Goal: Task Accomplishment & Management: Manage account settings

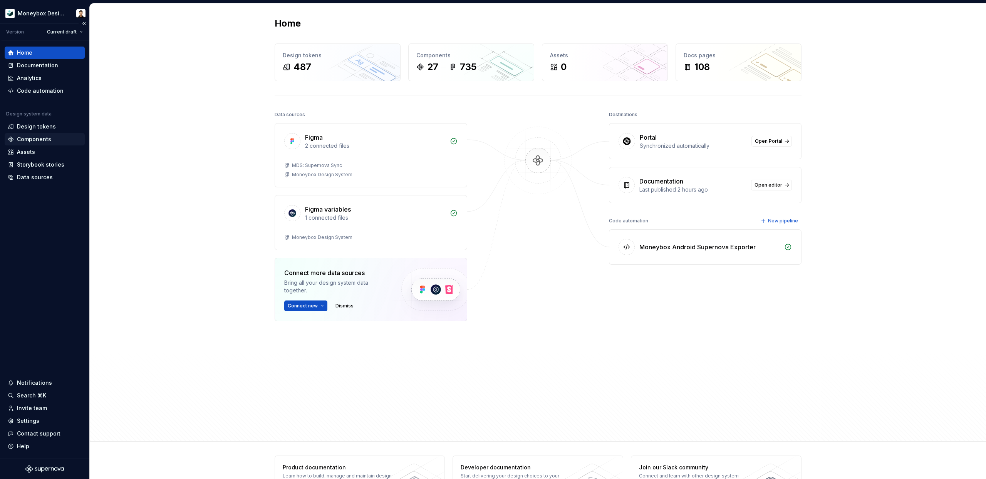
click at [44, 140] on div "Components" at bounding box center [34, 140] width 34 height 8
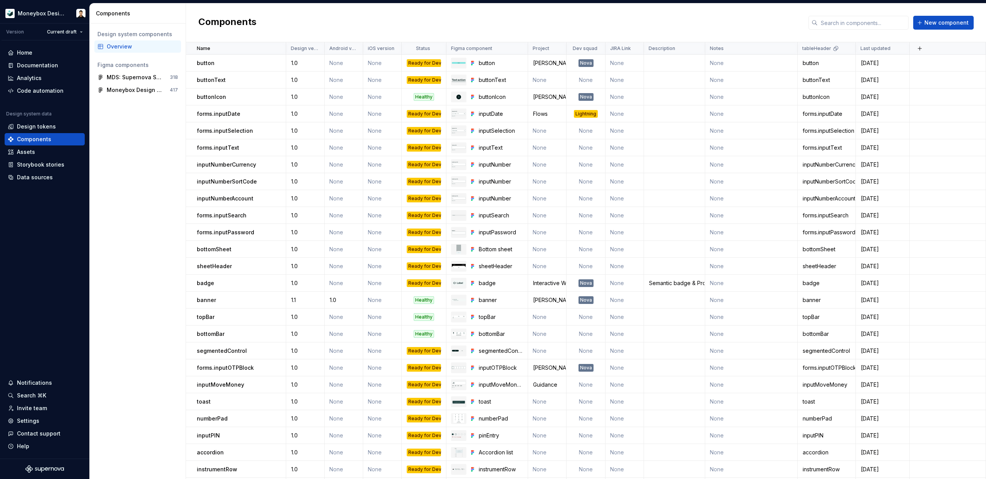
click at [917, 42] on div "Components New component" at bounding box center [586, 22] width 800 height 39
click at [917, 47] on button "button" at bounding box center [919, 48] width 11 height 11
click at [876, 65] on div "New custom property" at bounding box center [876, 64] width 58 height 8
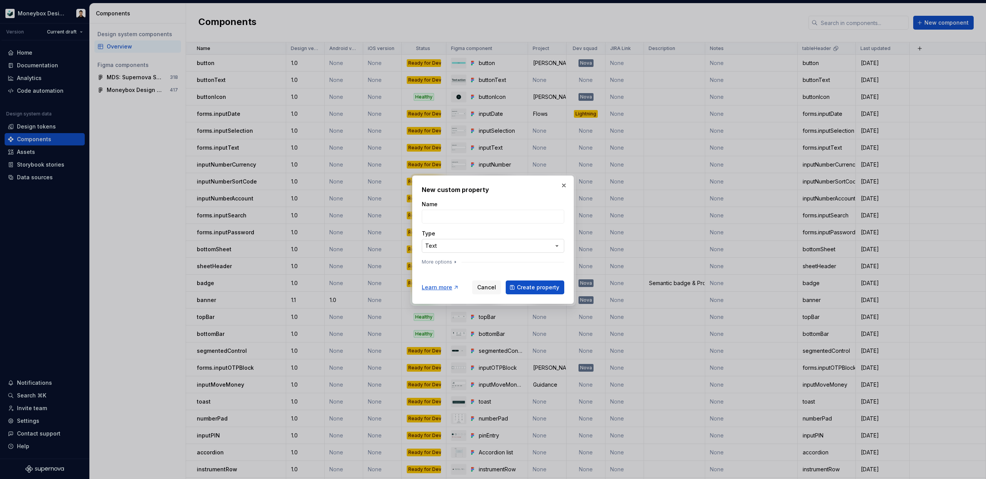
click at [481, 245] on div "**********" at bounding box center [493, 239] width 986 height 479
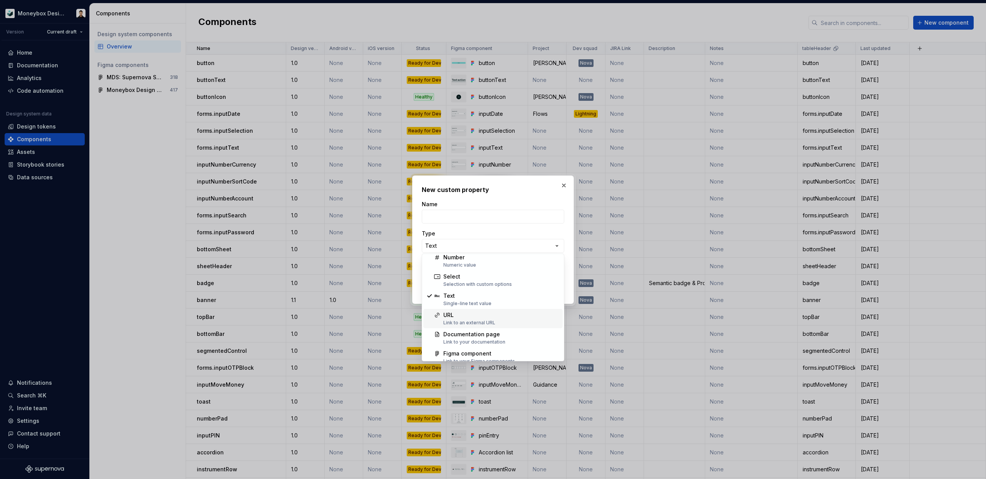
scroll to position [49, 0]
select select "***"
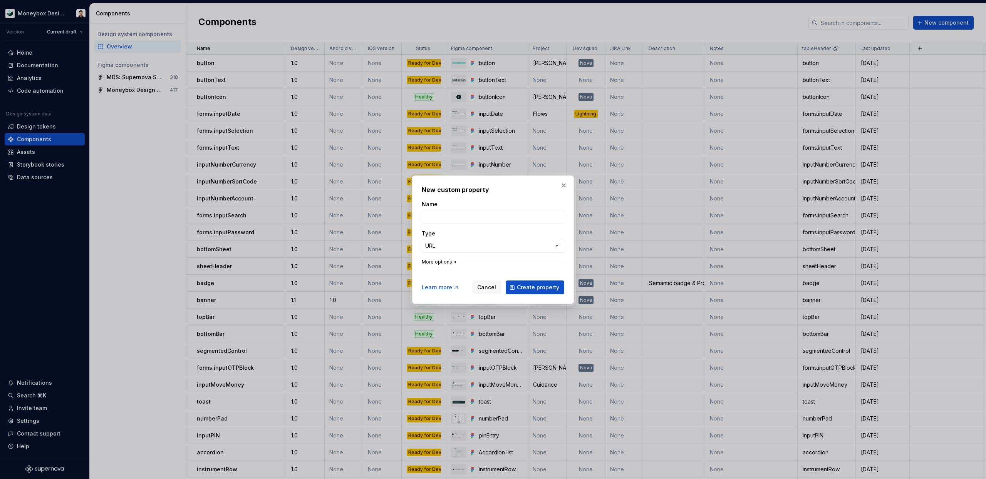
click at [452, 262] on icon "button" at bounding box center [455, 262] width 6 height 6
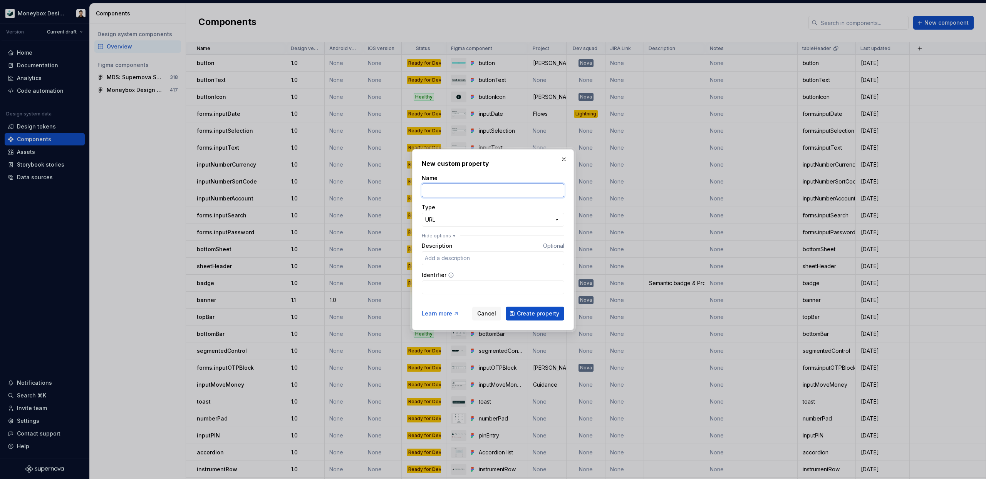
click at [466, 191] on input "Name" at bounding box center [493, 191] width 142 height 14
click at [435, 193] on input "Name" at bounding box center [493, 191] width 142 height 14
click at [434, 300] on form "**********" at bounding box center [493, 247] width 142 height 146
click at [448, 275] on icon at bounding box center [451, 275] width 6 height 6
click at [465, 193] on input "Name" at bounding box center [493, 191] width 142 height 14
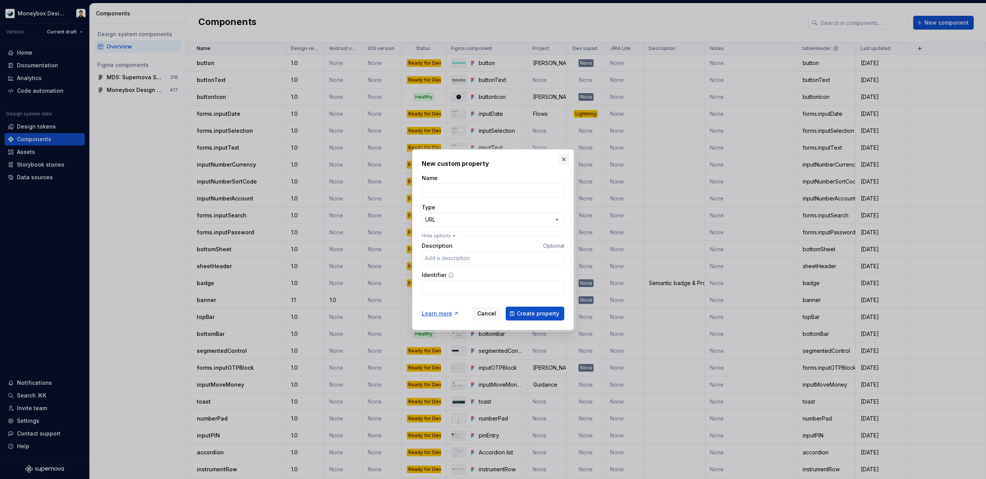
click at [564, 157] on button "button" at bounding box center [563, 159] width 11 height 11
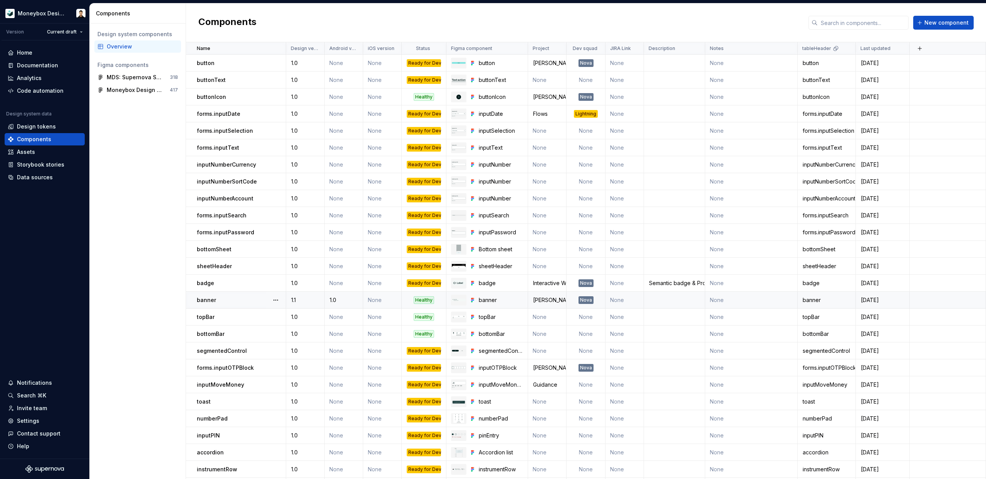
scroll to position [33, 0]
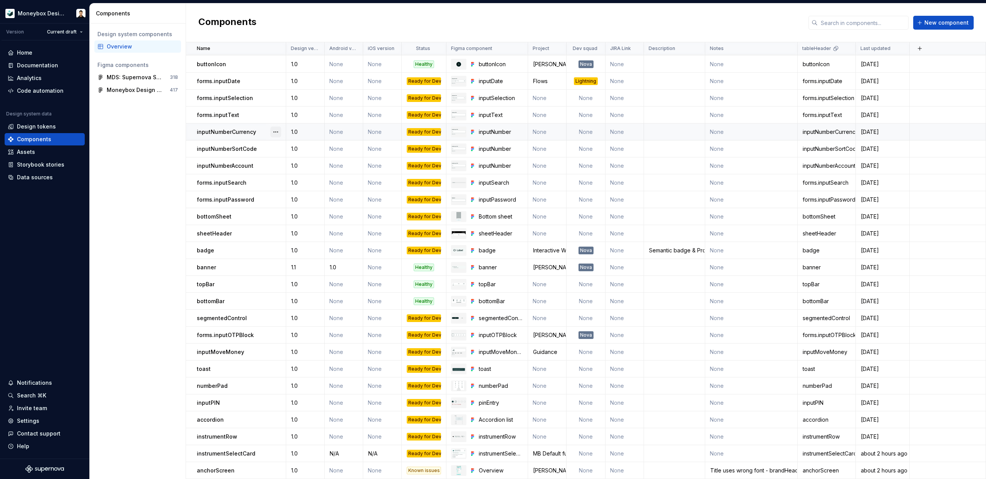
click at [277, 131] on button "button" at bounding box center [275, 132] width 11 height 11
click at [309, 149] on div "Open component detail" at bounding box center [317, 147] width 64 height 8
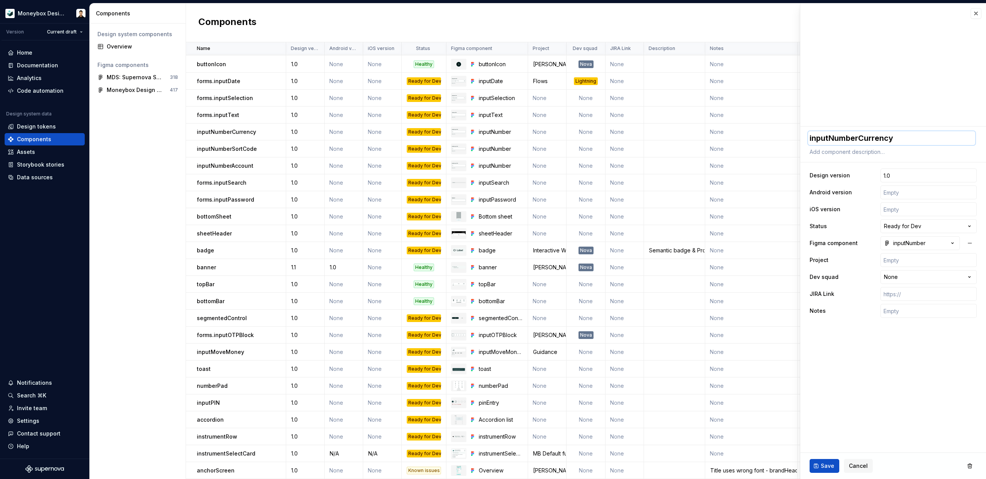
click at [854, 138] on textarea "inputNumberCurrency" at bounding box center [891, 138] width 167 height 14
type textarea "*"
drag, startPoint x: 860, startPoint y: 139, endPoint x: 930, endPoint y: 140, distance: 69.7
click at [930, 140] on textarea "inputNumberCurrency" at bounding box center [891, 138] width 167 height 14
type textarea "inputNumber"
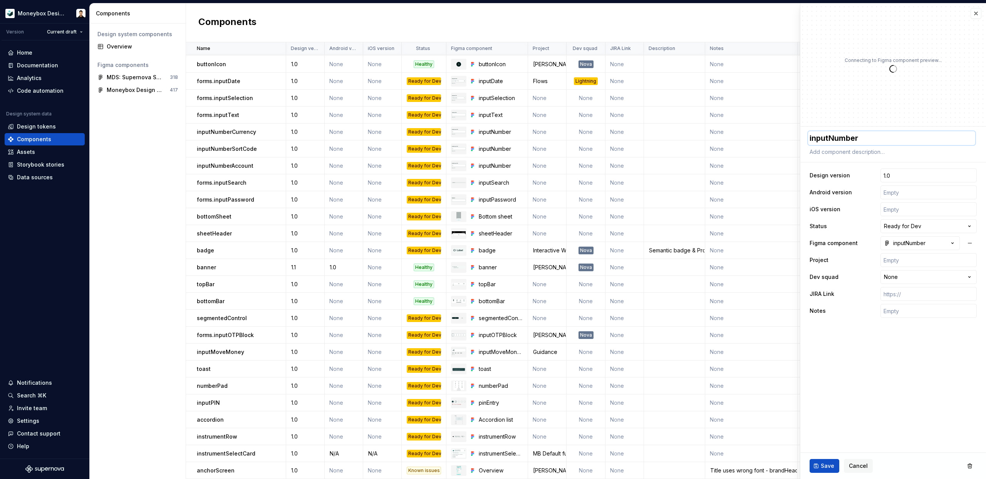
type textarea "*"
type textarea "inputNumber"
click at [824, 466] on span "Save" at bounding box center [826, 466] width 13 height 8
type textarea "*"
type textarea "inputNumber"
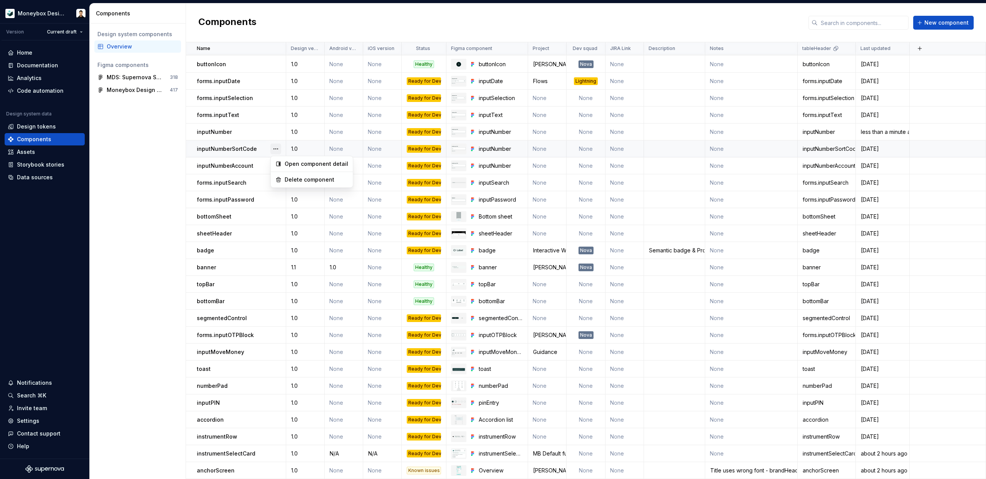
click at [277, 151] on button "button" at bounding box center [275, 149] width 11 height 11
click at [301, 181] on div "Delete component" at bounding box center [317, 180] width 64 height 8
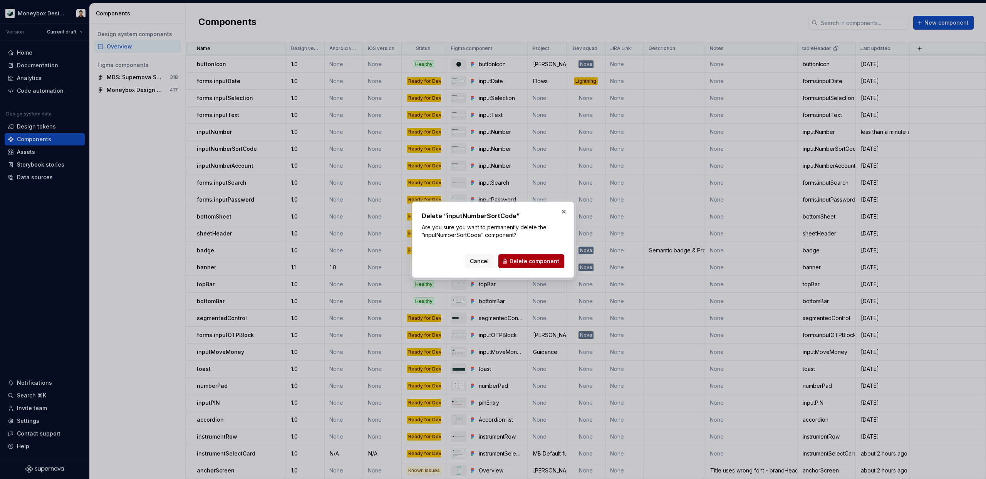
click at [527, 260] on span "Delete component" at bounding box center [534, 262] width 50 height 8
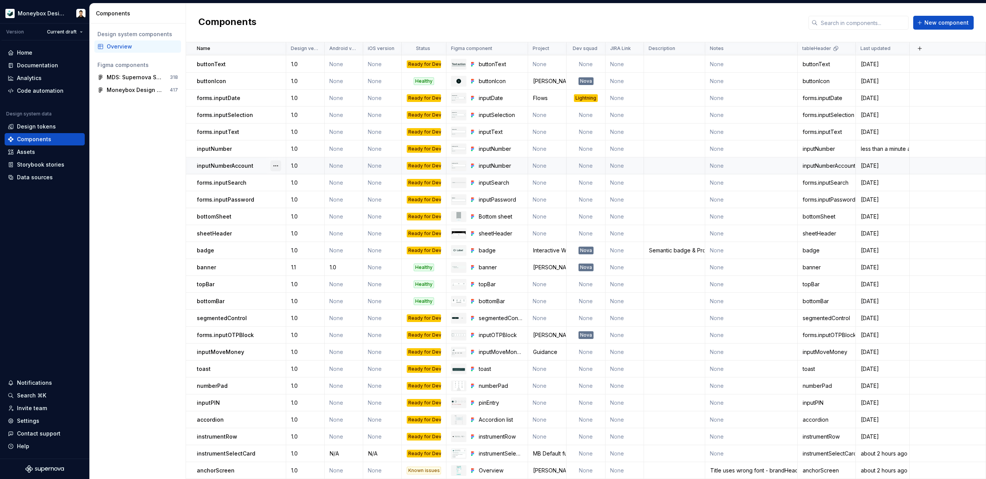
click at [276, 166] on button "button" at bounding box center [275, 166] width 11 height 11
click at [310, 200] on div "Delete component" at bounding box center [317, 197] width 64 height 8
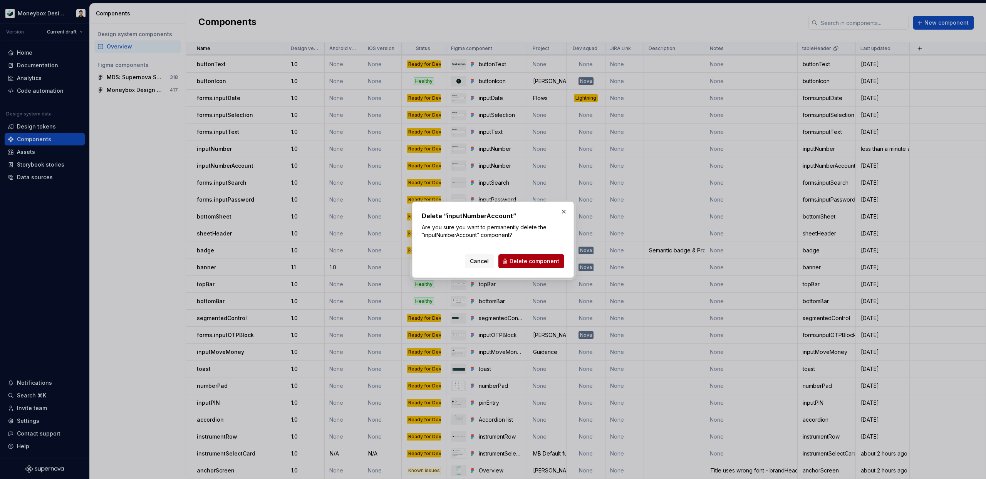
click at [521, 265] on button "Delete component" at bounding box center [531, 261] width 66 height 14
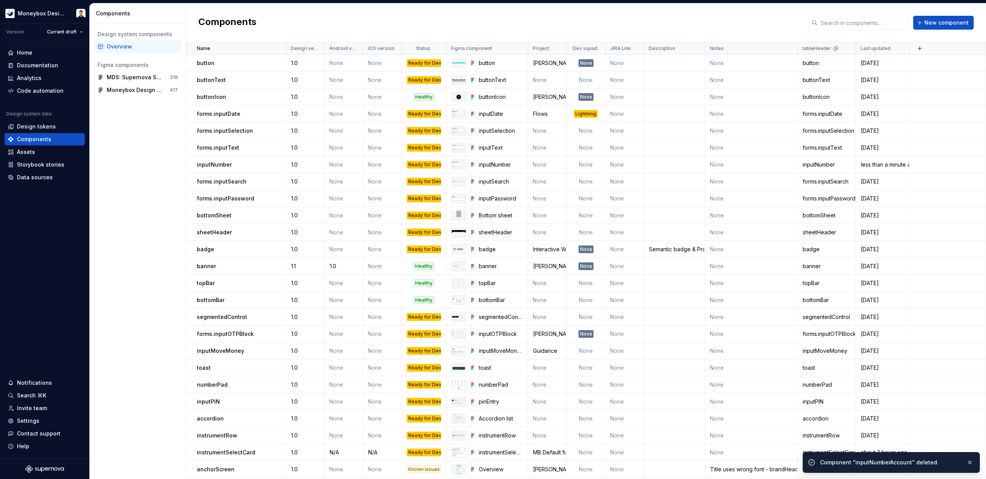
scroll to position [0, 0]
click at [229, 352] on p "inputMoveMoney" at bounding box center [220, 351] width 47 height 8
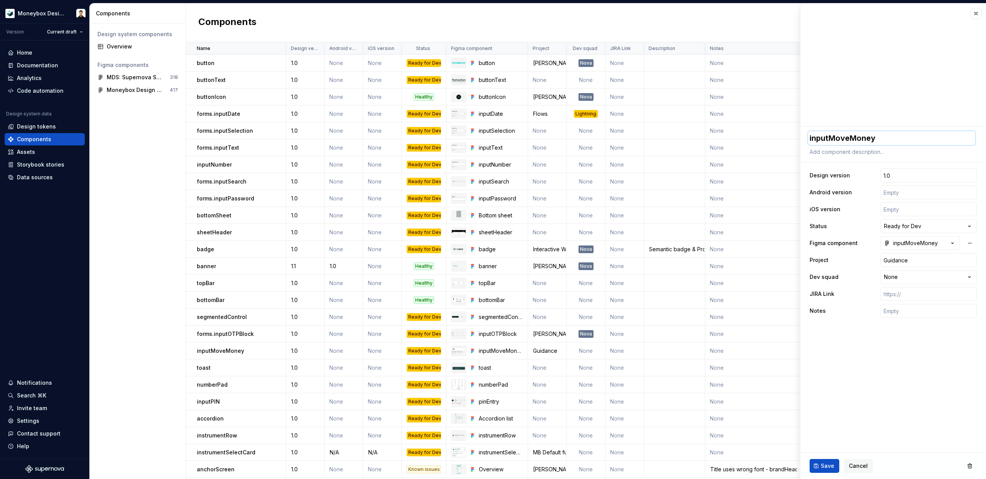
click at [832, 136] on textarea "inputMoveMoney" at bounding box center [891, 138] width 167 height 14
type textarea "*"
type textarea "finputMoveMoney"
type textarea "*"
type textarea "foinputMoveMoney"
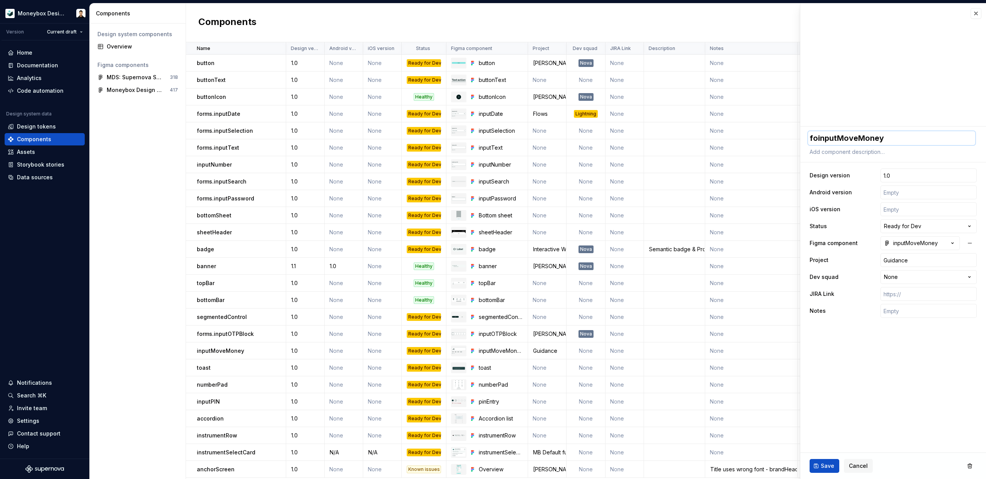
type textarea "*"
type textarea "forinputMoveMoney"
type textarea "*"
type textarea "forminputMoveMoney"
type textarea "*"
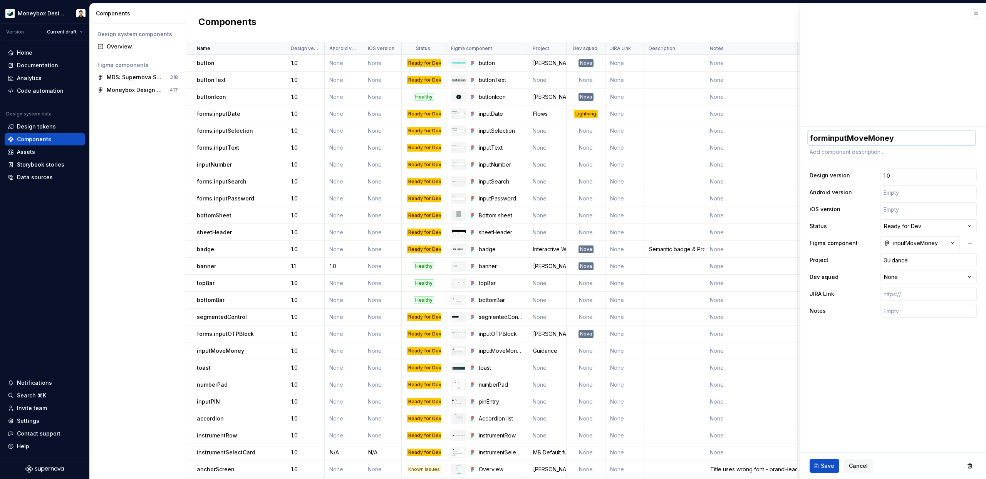
type textarea "formsinputMoveMoney"
type textarea "*"
type textarea "forms.inputMoveMoney"
click at [827, 461] on button "Save" at bounding box center [824, 466] width 30 height 14
type textarea "*"
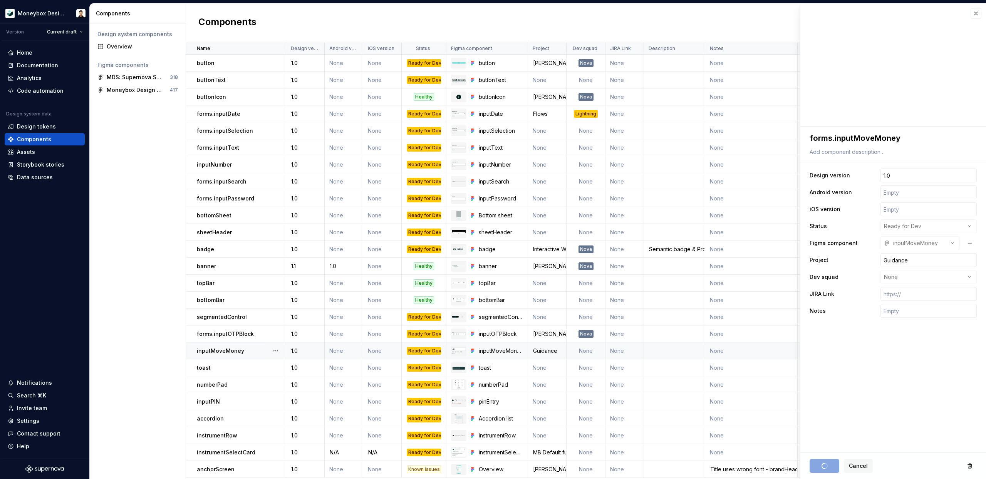
type textarea "forms.inputMoveMoney"
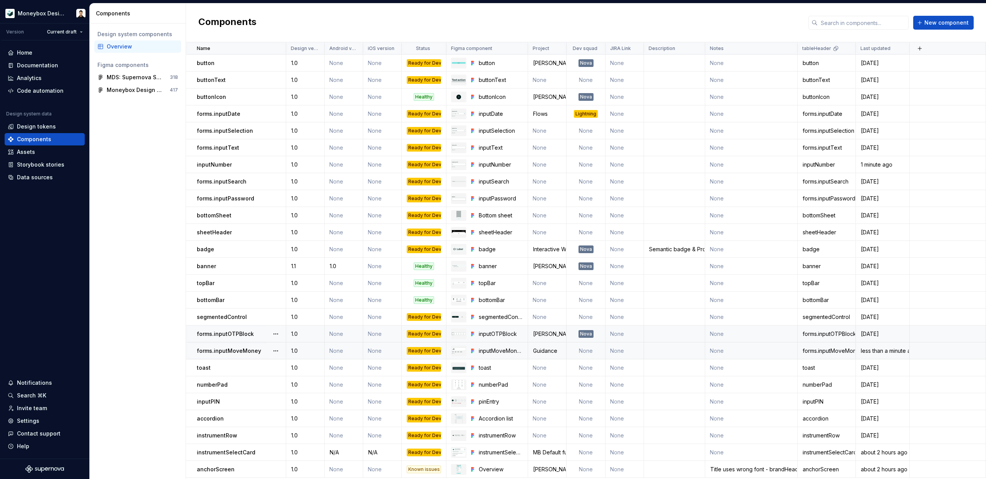
drag, startPoint x: 196, startPoint y: 335, endPoint x: 196, endPoint y: 329, distance: 5.4
click at [196, 329] on td "forms.inputOTPBlock" at bounding box center [236, 334] width 100 height 17
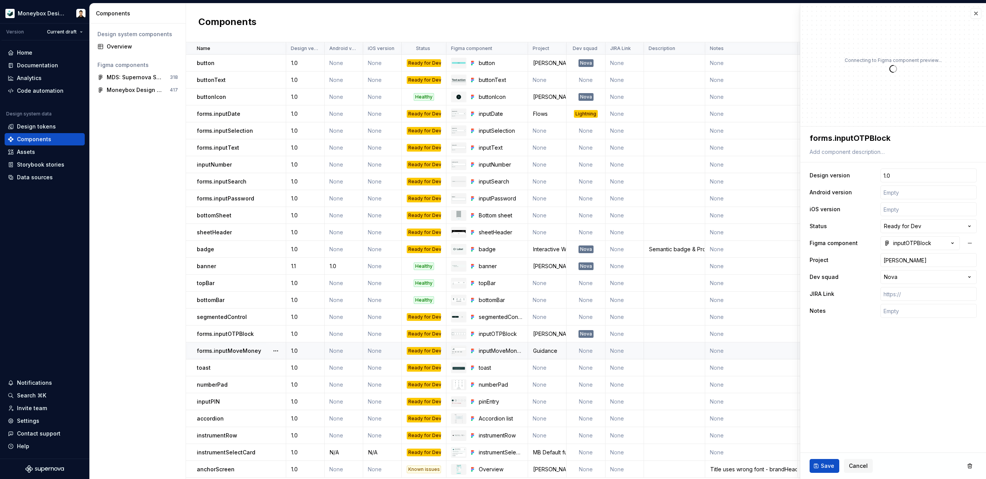
type textarea "*"
click at [979, 15] on button "button" at bounding box center [975, 13] width 11 height 11
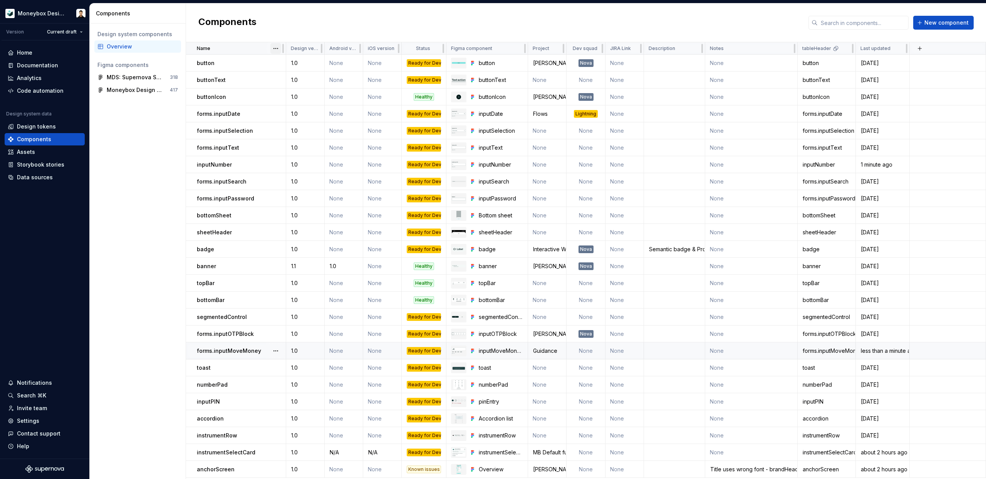
click at [274, 48] on html "Moneybox Design System Version Current draft Home Documentation Analytics Code …" at bounding box center [493, 239] width 986 height 479
click at [312, 66] on div "Sort ascending" at bounding box center [310, 64] width 50 height 8
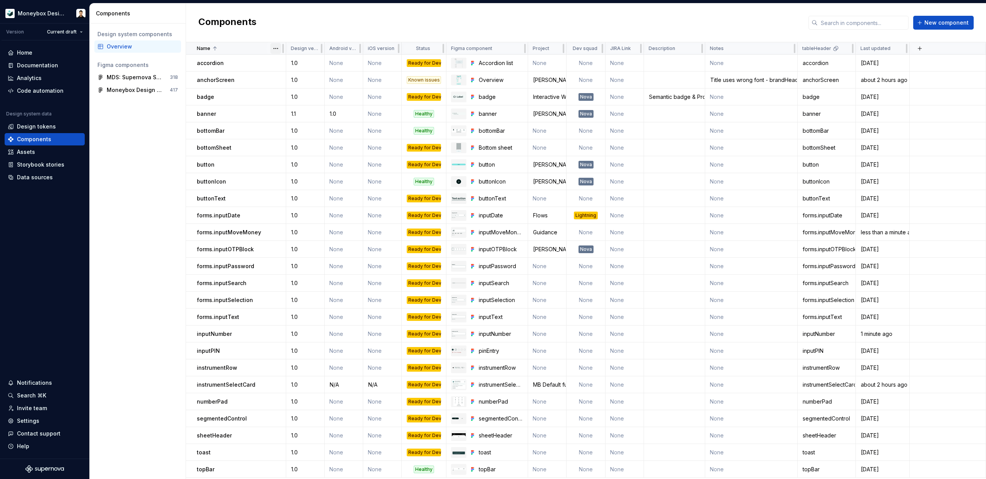
click at [277, 48] on html "Moneybox Design System Version Current draft Home Documentation Analytics Code …" at bounding box center [493, 239] width 986 height 479
click at [109, 248] on div "Design system components Overview Figma components MDS: Supernova Sync 318 Mone…" at bounding box center [138, 251] width 96 height 456
click at [516, 48] on html "Moneybox Design System Version Current draft Home Documentation Analytics Code …" at bounding box center [493, 239] width 986 height 479
click at [585, 49] on html "Moneybox Design System Version Current draft Home Documentation Analytics Code …" at bounding box center [493, 239] width 986 height 479
click at [175, 275] on div "Design system components Overview Figma components MDS: Supernova Sync 318 Mone…" at bounding box center [138, 251] width 96 height 456
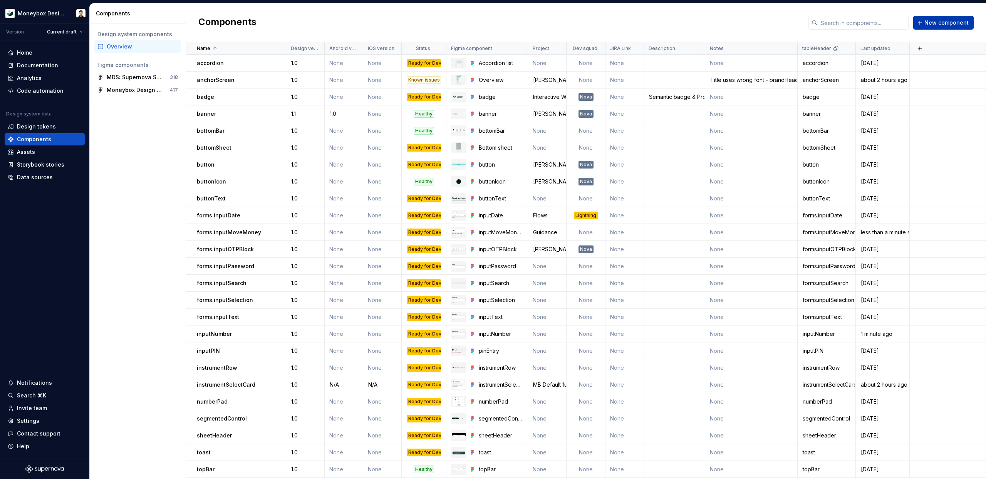
click at [944, 24] on span "New component" at bounding box center [946, 23] width 44 height 8
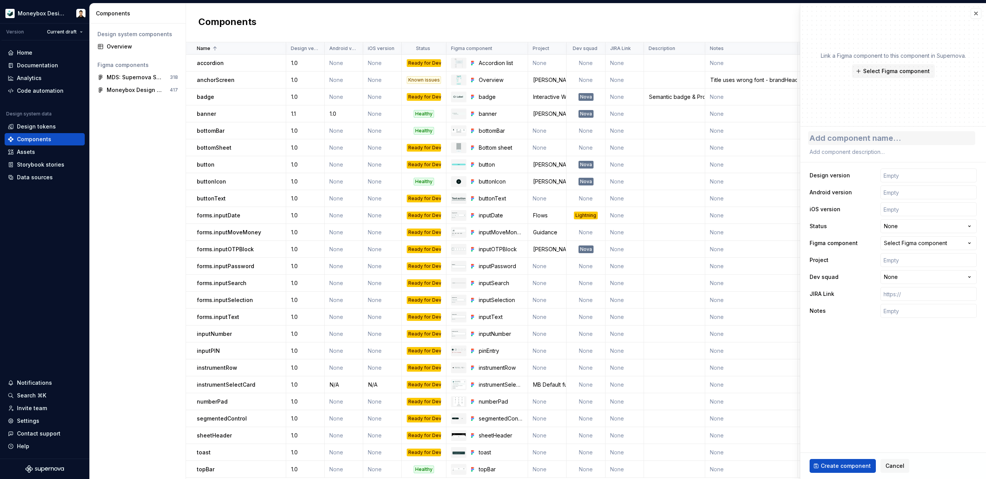
click at [856, 138] on textarea at bounding box center [891, 138] width 167 height 14
type textarea "*"
type textarea "l"
type textarea "*"
type textarea "lis"
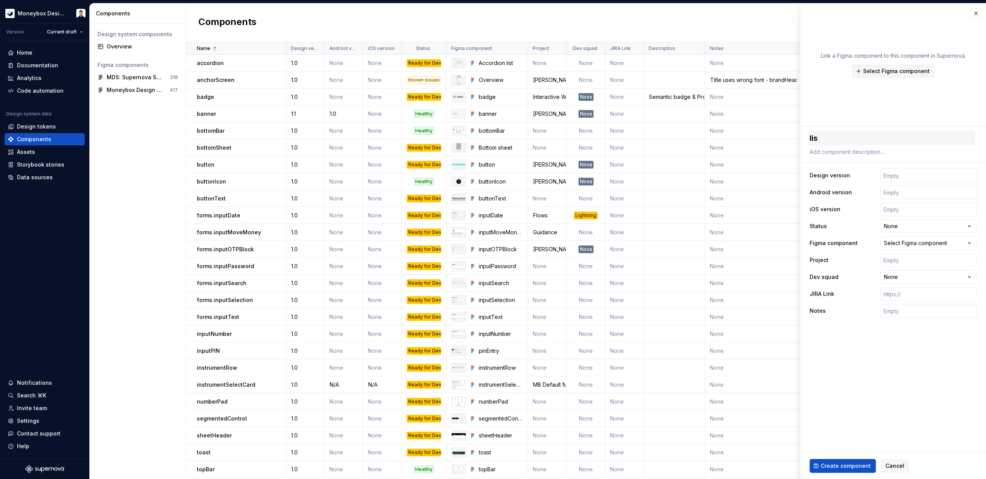
type textarea "*"
type textarea "list"
type textarea "*"
type textarea "lis"
type textarea "*"
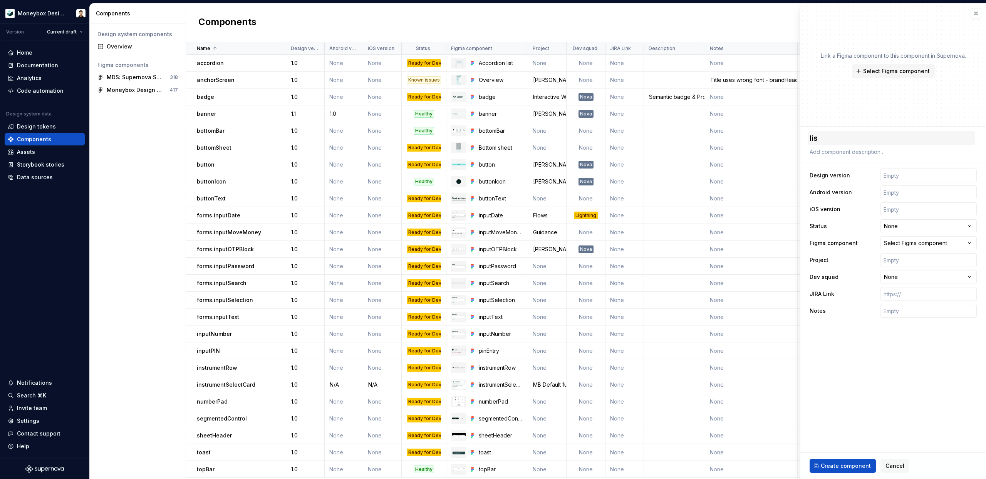
type textarea "li"
type textarea "*"
type textarea "l"
type textarea "*"
click at [916, 68] on span "Select Figma component" at bounding box center [896, 71] width 67 height 8
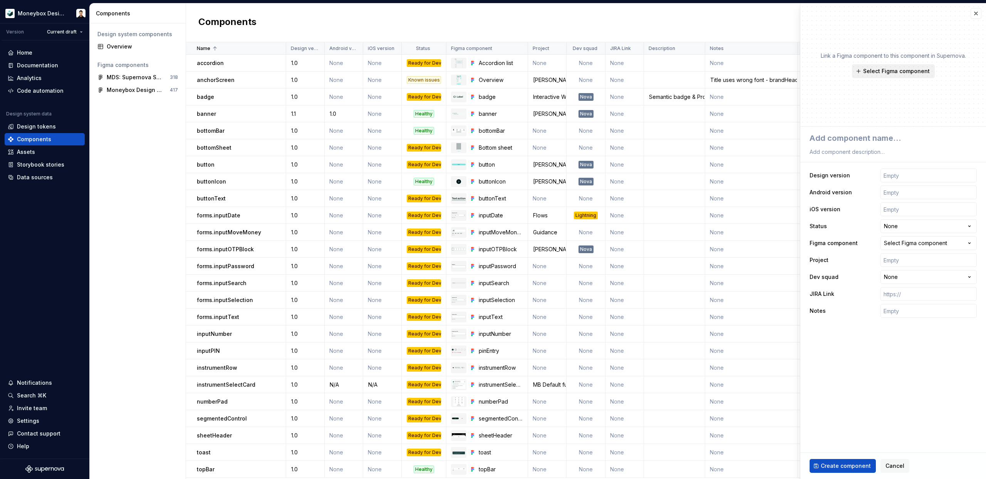
type textarea "*"
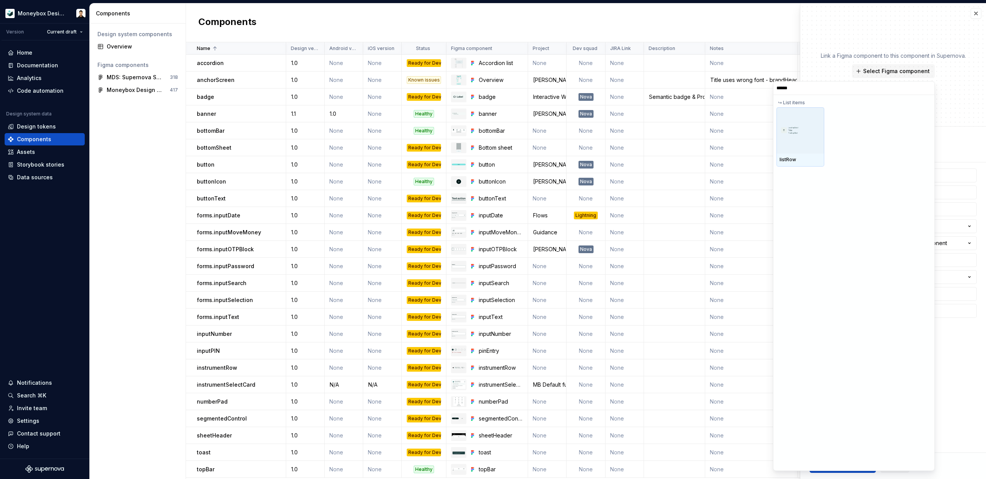
type input "*******"
click at [805, 147] on div at bounding box center [800, 130] width 48 height 46
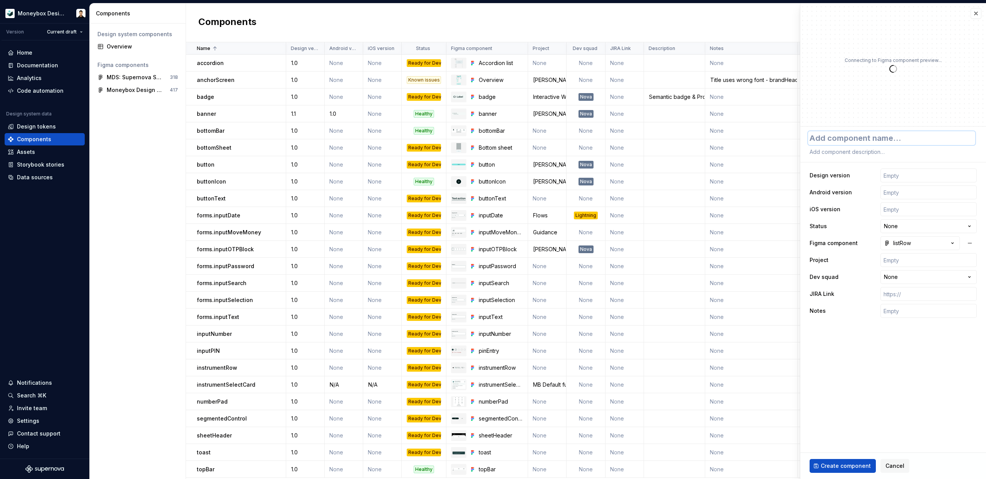
click at [889, 136] on textarea at bounding box center [891, 138] width 167 height 14
type textarea "*"
type textarea "l"
type textarea "*"
type textarea "li"
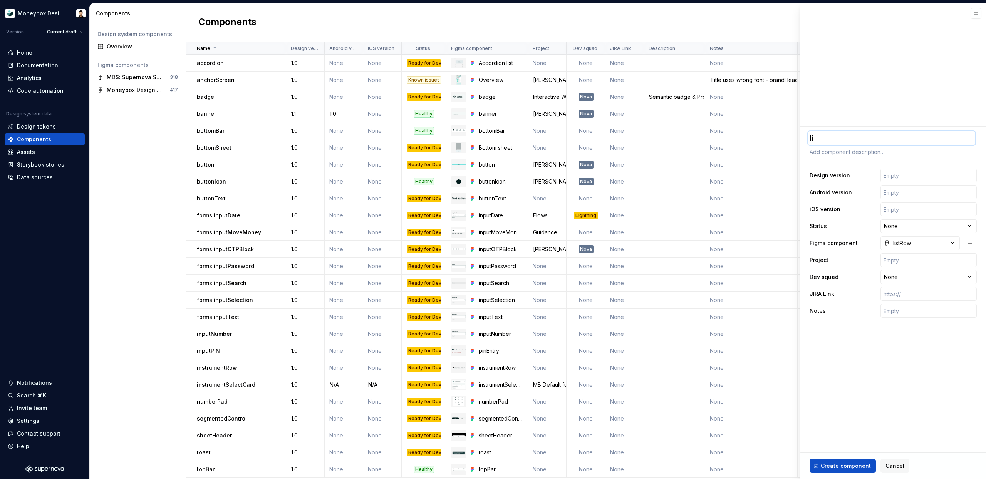
type textarea "*"
type textarea "lis"
type textarea "*"
type textarea "list"
type textarea "*"
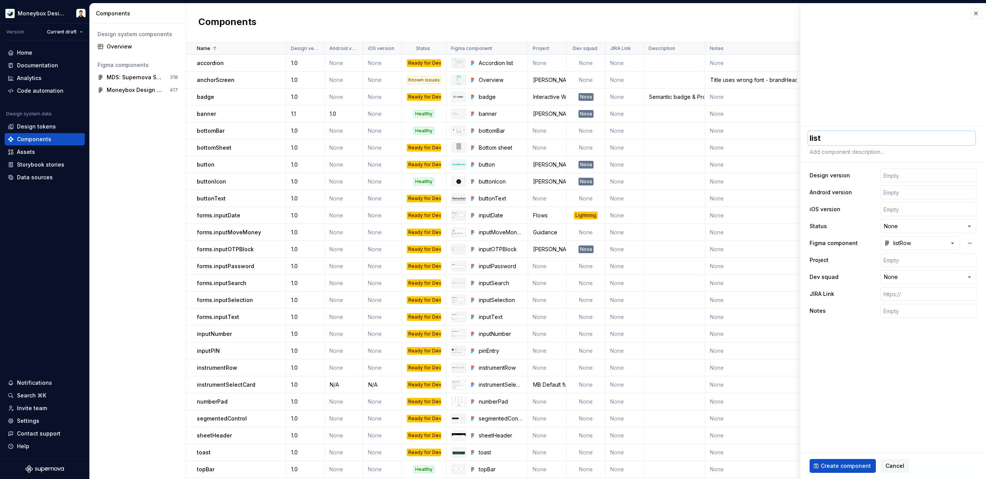
type textarea "listR"
type textarea "*"
type textarea "[PERSON_NAME]"
type textarea "*"
type textarea "listRow"
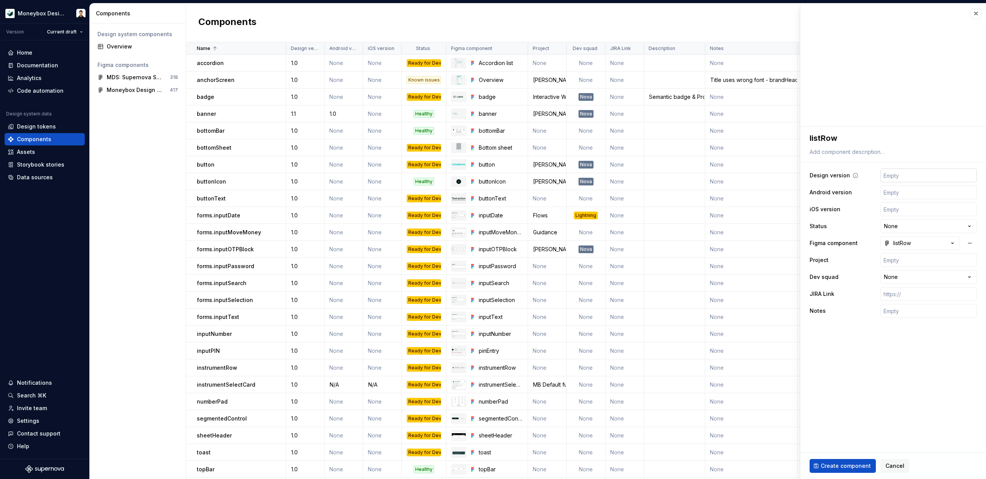
click at [907, 174] on input "text" at bounding box center [928, 176] width 96 height 14
type input "1.0"
click at [859, 465] on span "Create component" at bounding box center [845, 466] width 50 height 8
type textarea "*"
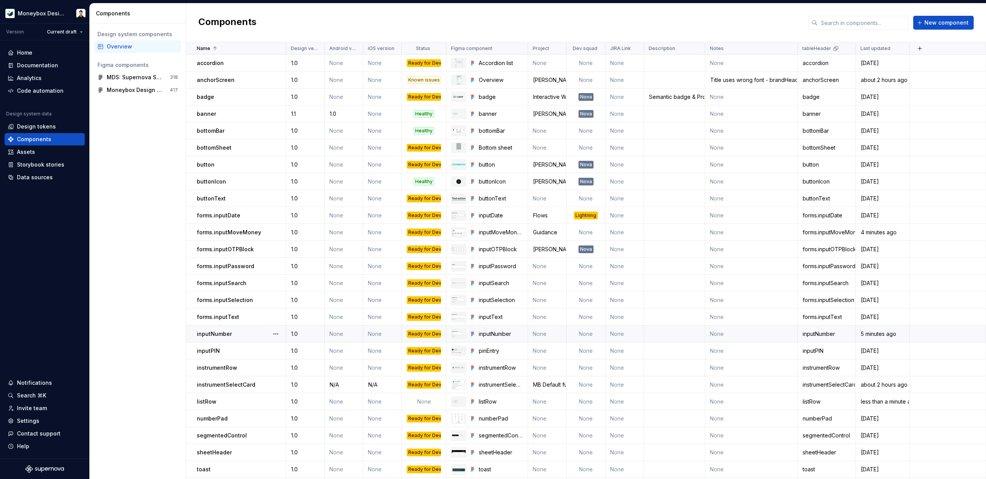
scroll to position [16, 0]
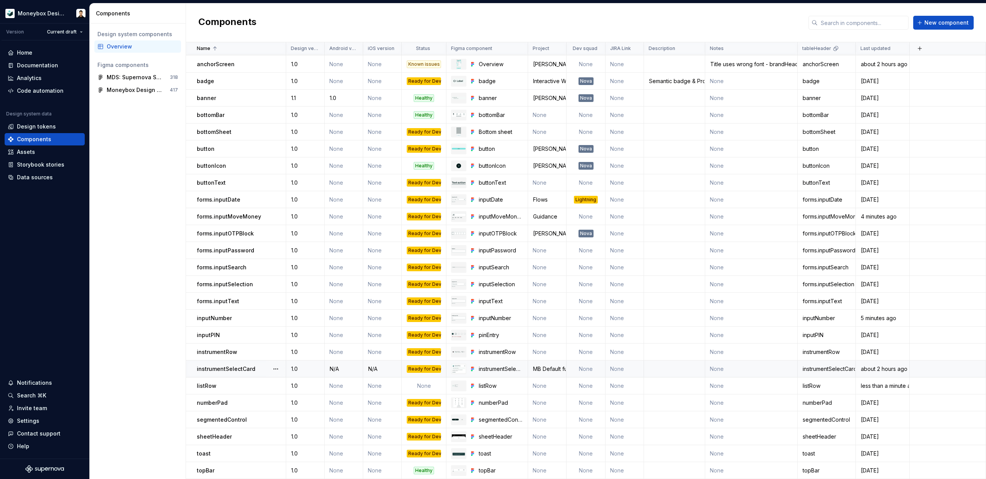
click at [339, 367] on div "N/A" at bounding box center [343, 369] width 37 height 8
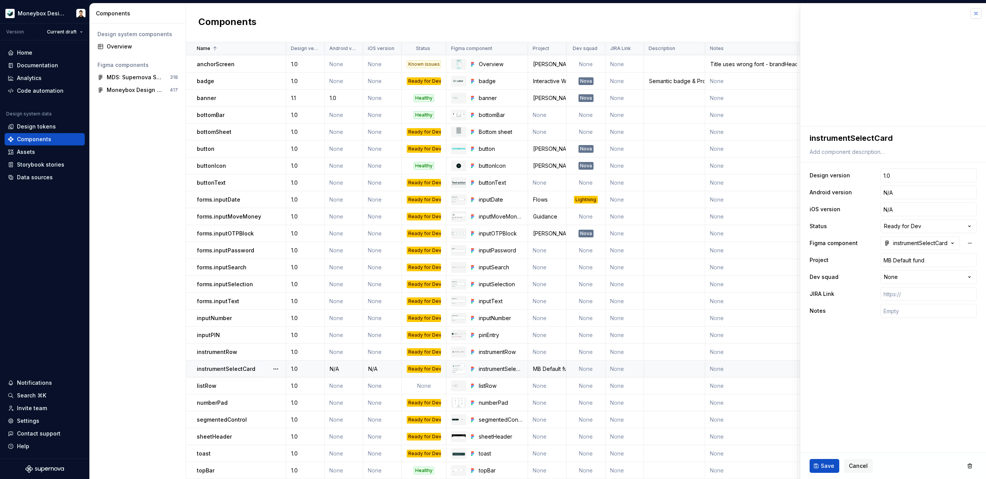
click at [977, 9] on button "button" at bounding box center [975, 13] width 11 height 11
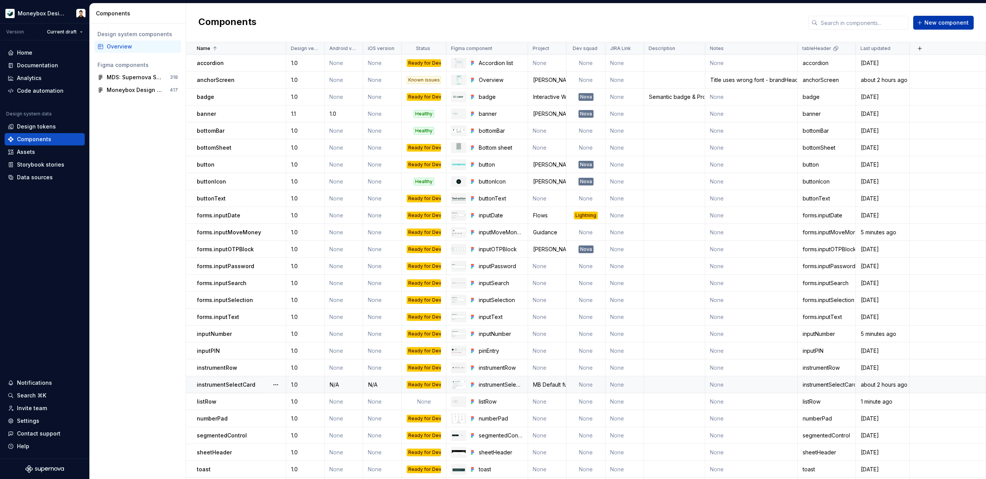
click at [950, 22] on span "New component" at bounding box center [946, 23] width 44 height 8
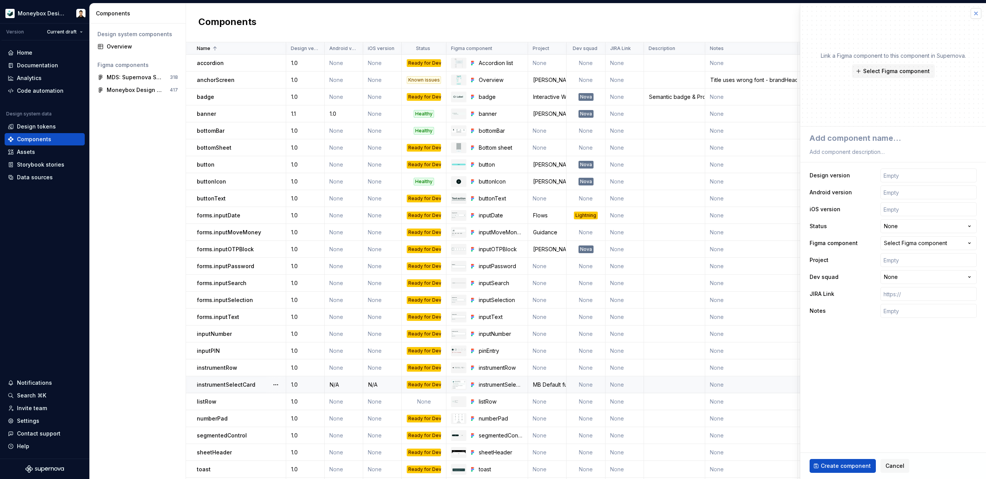
click at [976, 12] on button "button" at bounding box center [975, 13] width 11 height 11
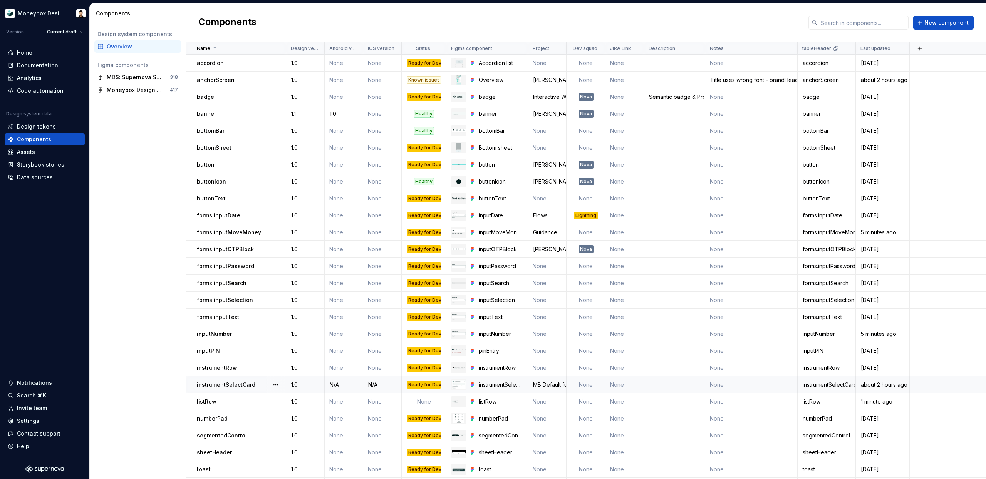
click at [134, 326] on div "Design system components Overview Figma components MDS: Supernova Sync 318 Mone…" at bounding box center [138, 251] width 96 height 456
click at [438, 52] on html "Moneybox Design System Version Current draft Home Documentation Analytics Code …" at bounding box center [493, 239] width 986 height 479
click at [479, 64] on span "Edit property" at bounding box center [470, 64] width 50 height 8
click at [425, 397] on td "None" at bounding box center [424, 401] width 45 height 17
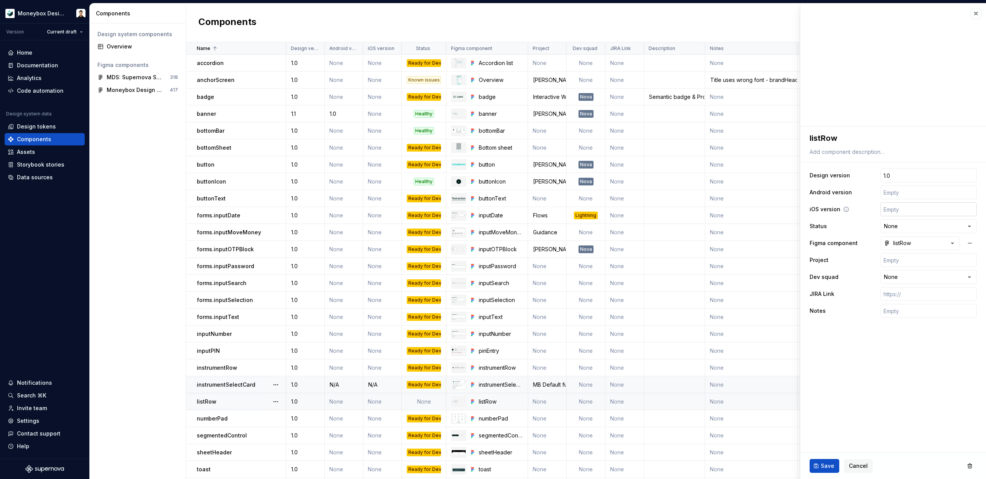
type textarea "*"
click at [911, 230] on html "Moneybox Design System Version Current draft Home Documentation Analytics Code …" at bounding box center [493, 239] width 986 height 479
select select "**********"
click at [825, 462] on span "Save" at bounding box center [826, 466] width 13 height 8
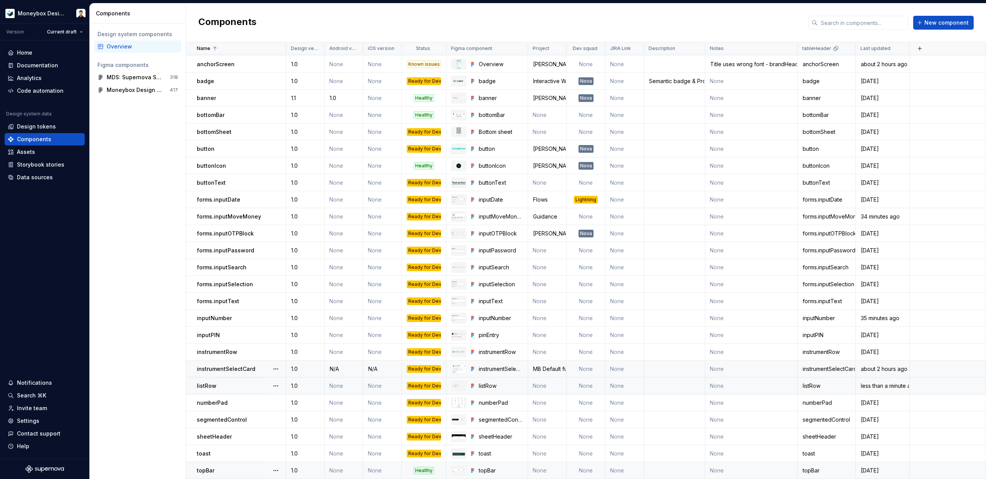
click at [426, 468] on div "Healthy" at bounding box center [424, 471] width 20 height 8
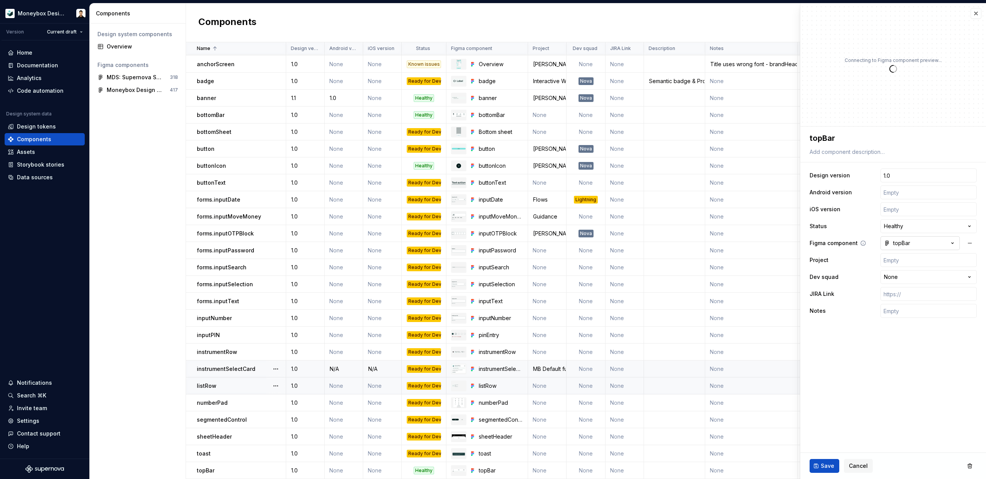
type textarea "*"
click at [919, 227] on html "Moneybox Design System Version Current draft Home Documentation Analytics Code …" at bounding box center [493, 239] width 986 height 479
select select "**********"
click at [918, 311] on input "text" at bounding box center [928, 311] width 96 height 14
type textarea "*"
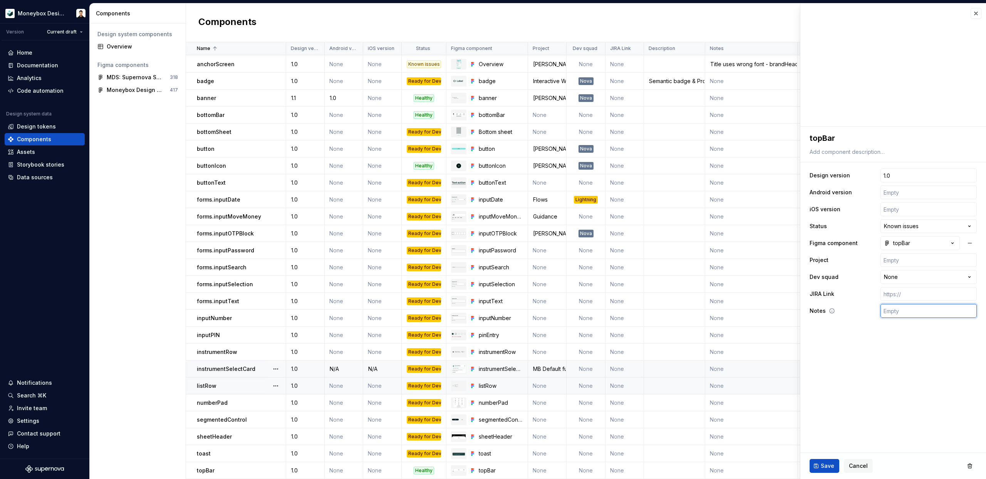
type input "F"
type textarea "*"
type input "Fl"
type textarea "*"
type input "Flo"
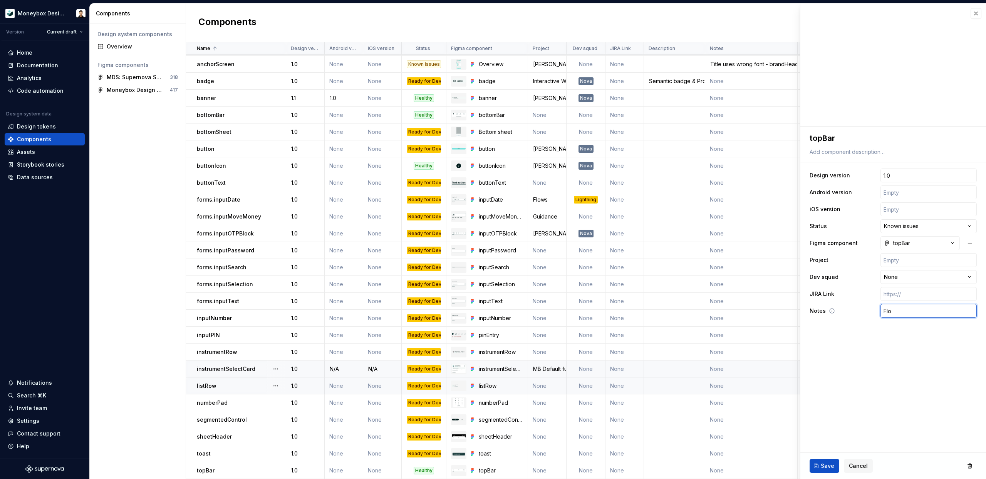
type textarea "*"
type input "Flow"
type textarea "*"
type input "Flo"
type textarea "*"
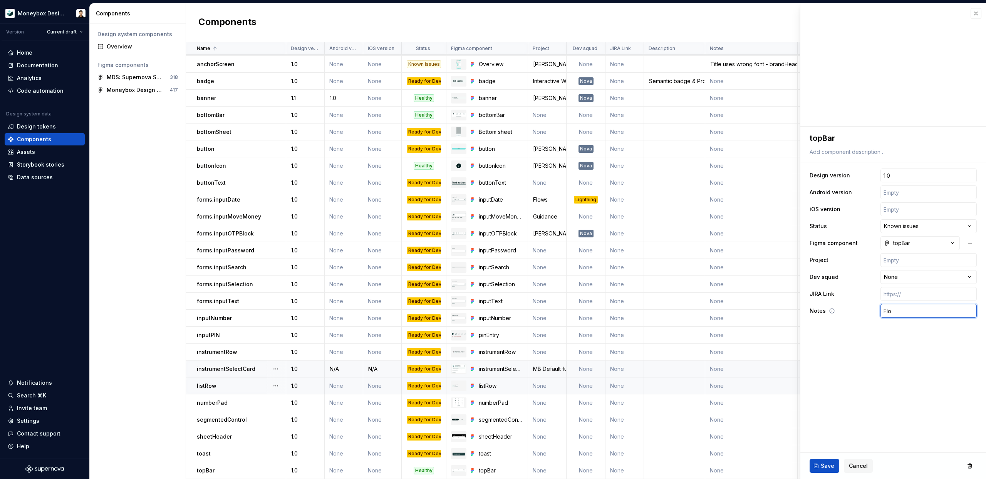
type input "Fl"
type textarea "*"
type input "F"
type textarea "*"
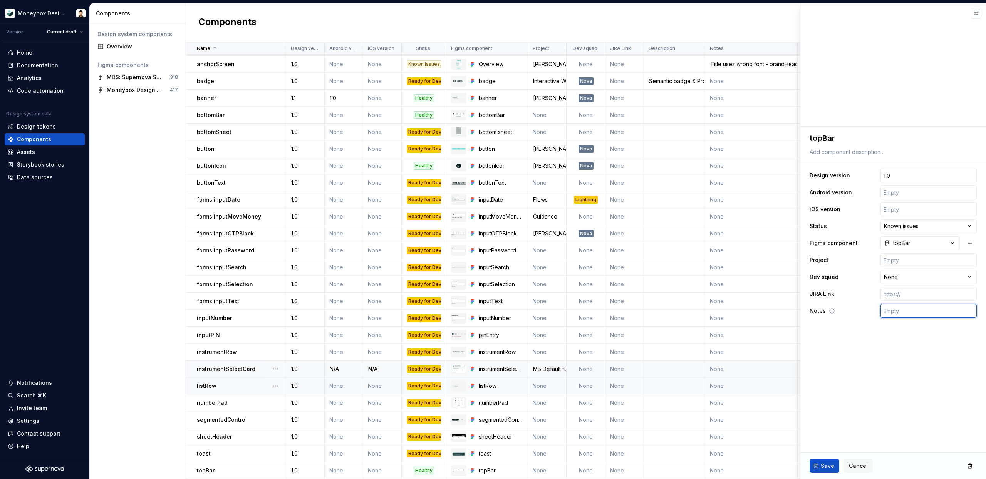
type input "O"
type textarea "*"
type input "Ov"
type textarea "*"
type input "Ove"
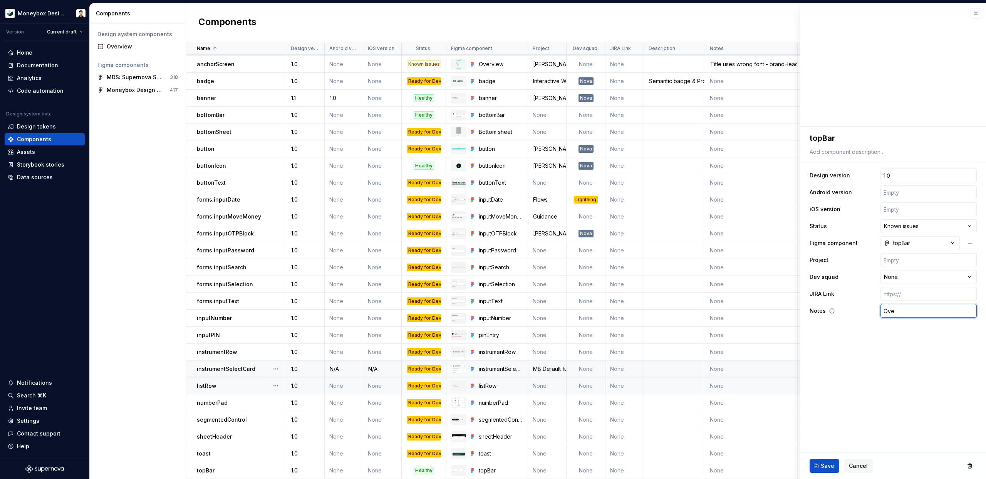
type textarea "*"
type input "Over"
type textarea "*"
type input "Overf"
type textarea "*"
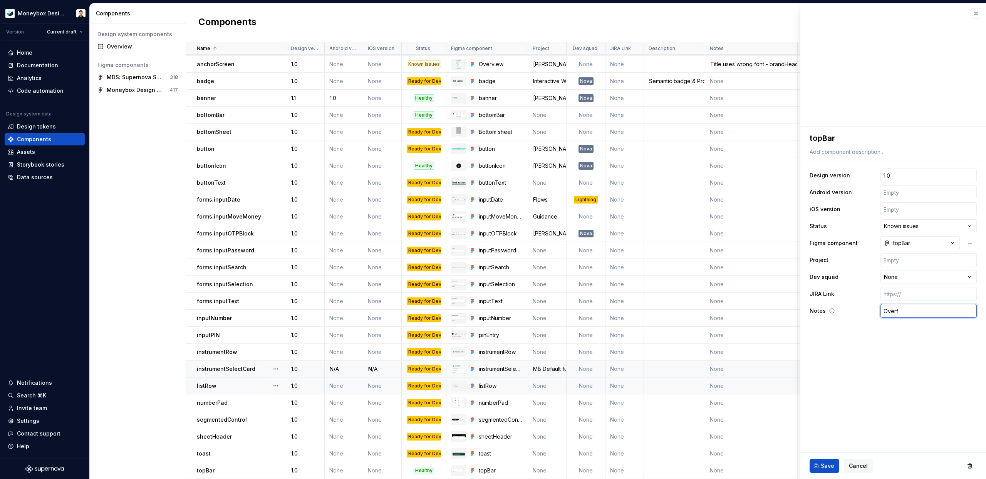
type input "Overfl"
type textarea "*"
type input "Overflo"
type textarea "*"
type input "Overflow"
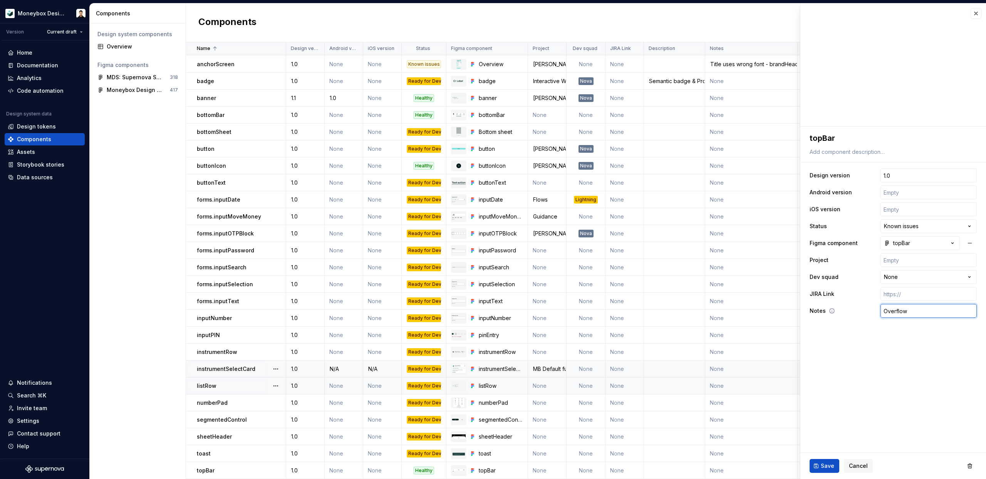
type textarea "*"
type input "Overflow"
type textarea "*"
type input "Overflow b"
type textarea "*"
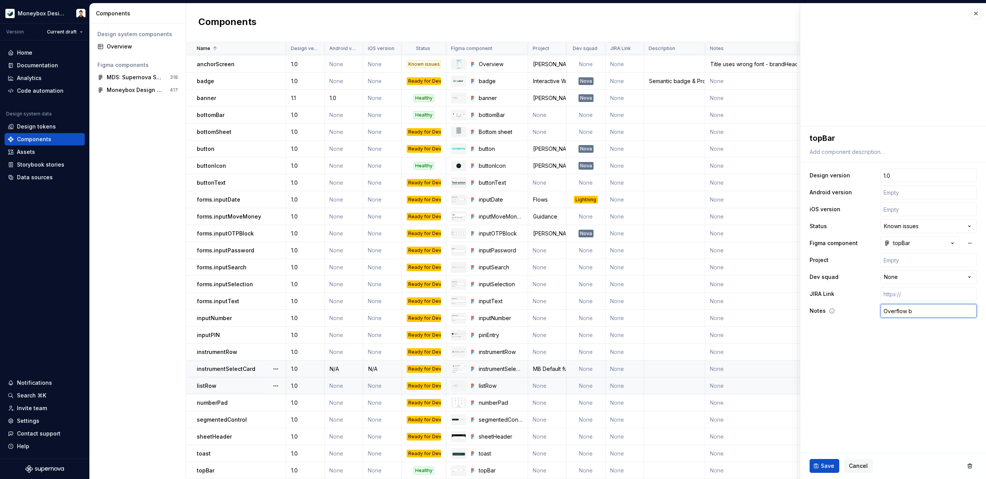
type input "Overflow be"
type textarea "*"
type input "Overflow beh"
type textarea "*"
type input "Overflow beha"
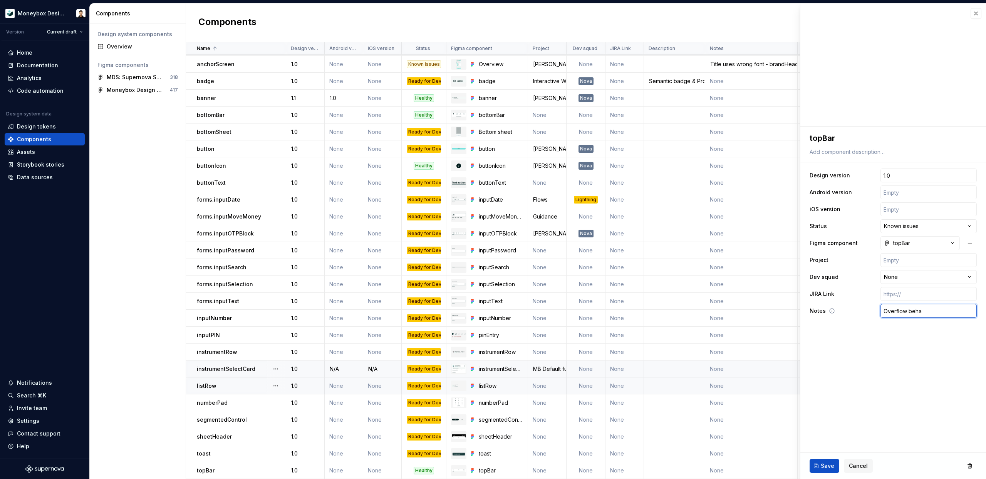
type textarea "*"
type input "Overflow behav"
type textarea "*"
type input "Overflow behavi"
type textarea "*"
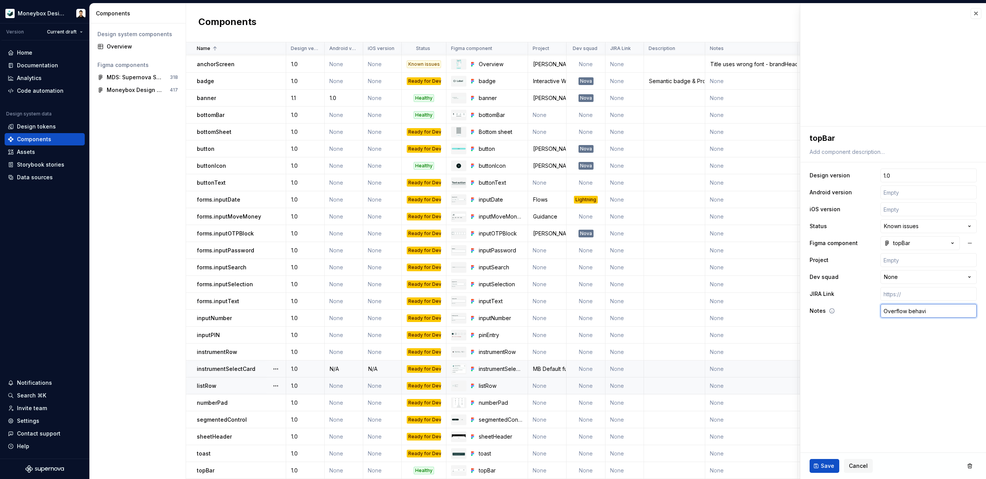
type input "Overflow behavio"
type textarea "*"
type input "Overflow behaviou"
type textarea "*"
type input "Overflow behaviour"
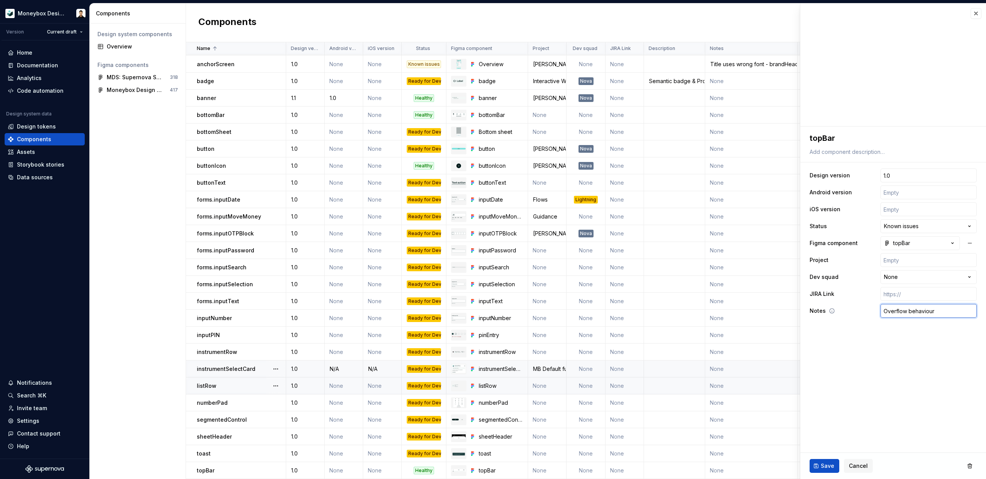
type textarea "*"
type input "Overflow behaviour"
type textarea "*"
type input "Overflow behaviour n"
type textarea "*"
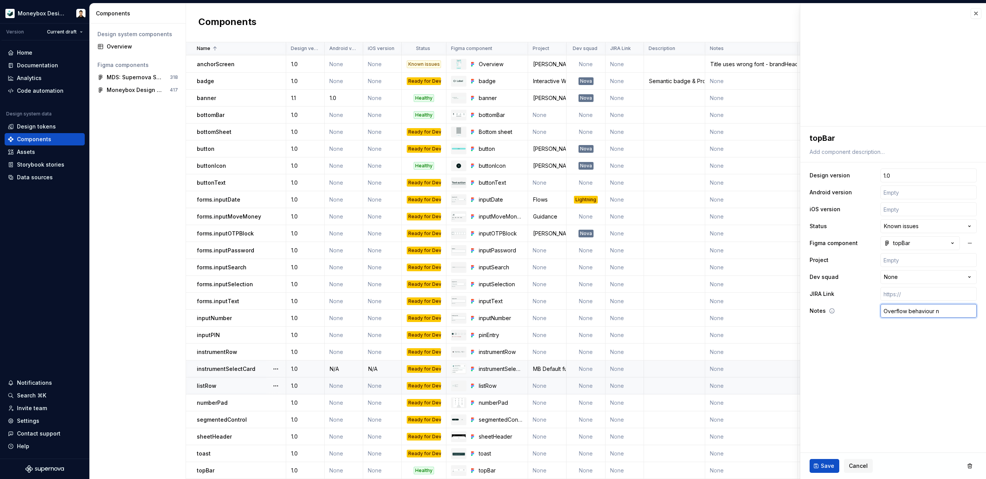
type input "Overflow behaviour no"
type textarea "*"
type input "Overflow behaviour not"
type textarea "*"
type input "Overflow behaviour no"
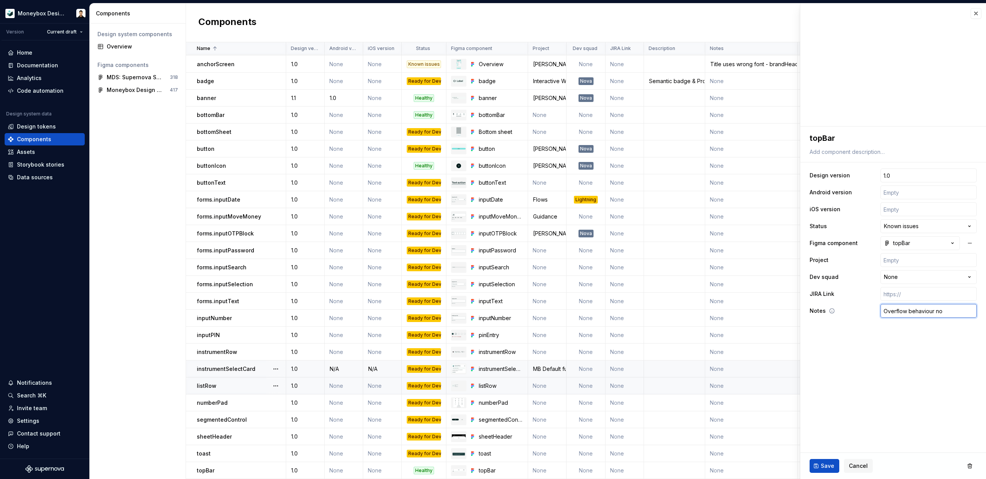
type textarea "*"
type input "Overflow behaviour n"
type textarea "*"
type input "Overflow behaviour"
type textarea "*"
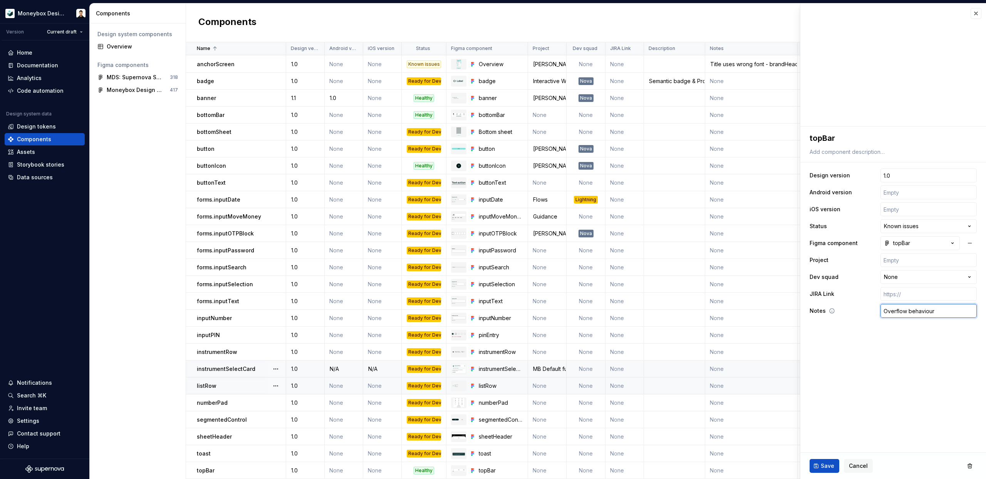
type input "Overflow behaviour"
type textarea "*"
type input "NOverflow behaviour"
type textarea "*"
type input "NeOverflow behaviour"
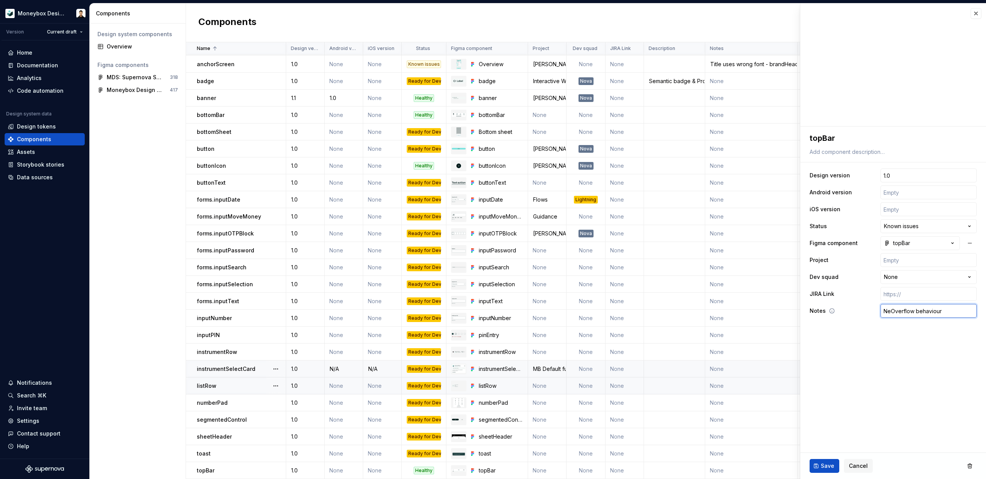
type textarea "*"
type input "NeeOverflow behaviour"
type textarea "*"
type input "NeedOverflow behaviour"
type textarea "*"
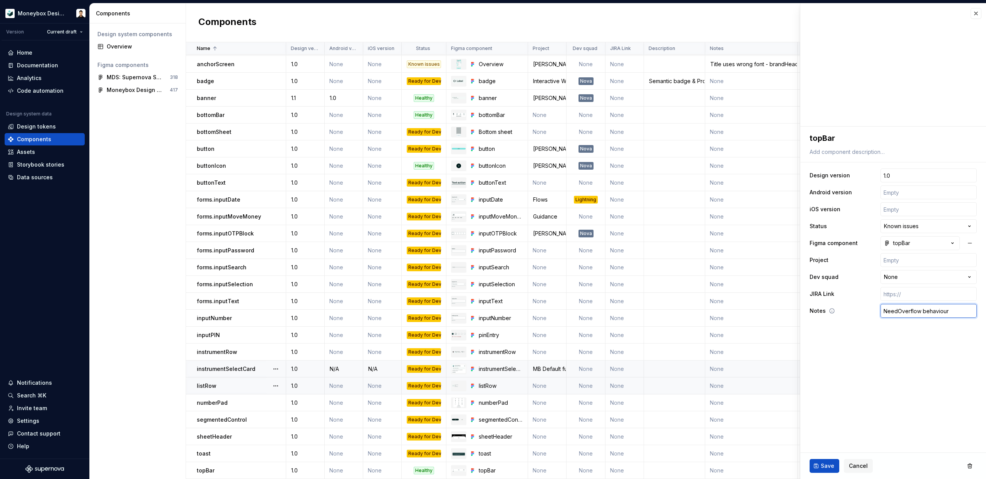
type input "Need Overflow behaviour"
type textarea "*"
type input "Need tOverflow behaviour"
type textarea "*"
type input "Need toOverflow behaviour"
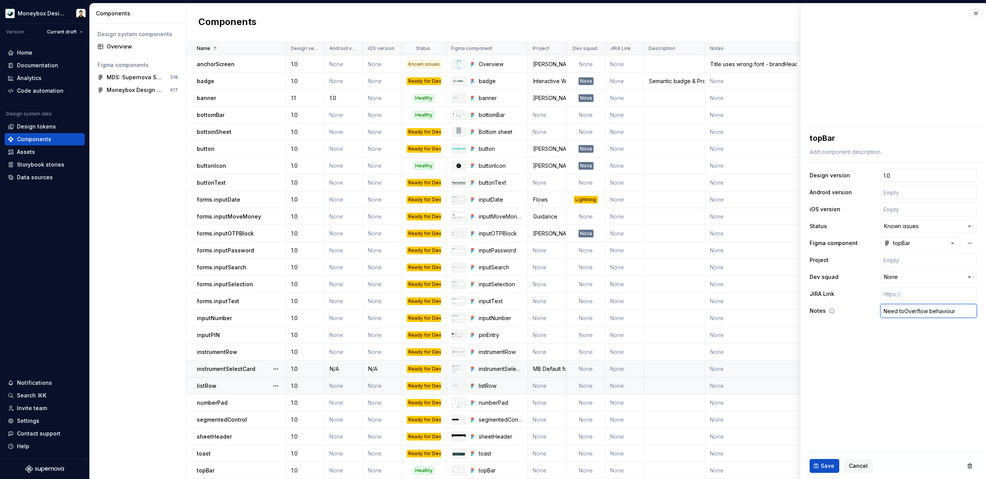
type textarea "*"
type input "Need to Overflow behaviour"
type textarea "*"
type input "Need to aOverflow behaviour"
type textarea "*"
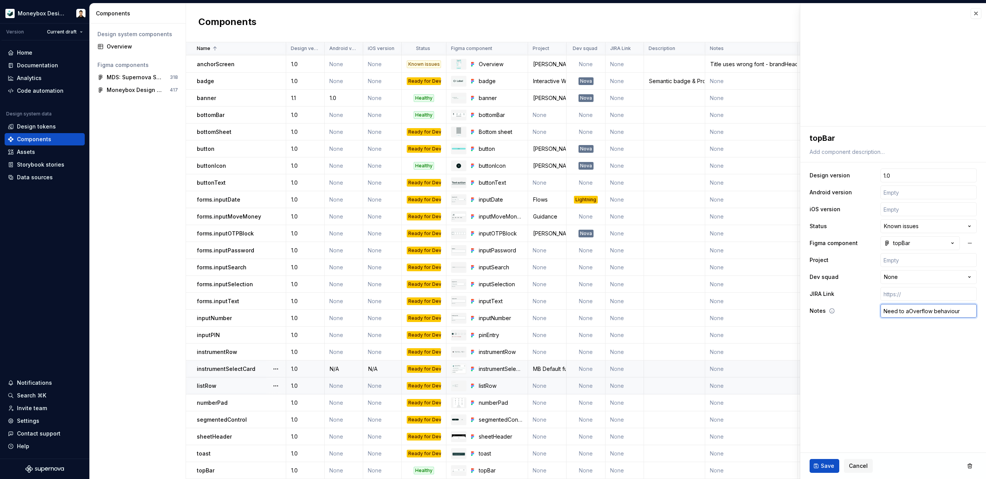
type input "Need to adOverflow behaviour"
type textarea "*"
type input "Need to addOverflow behaviour"
type textarea "*"
type input "Need to add Overflow behaviour"
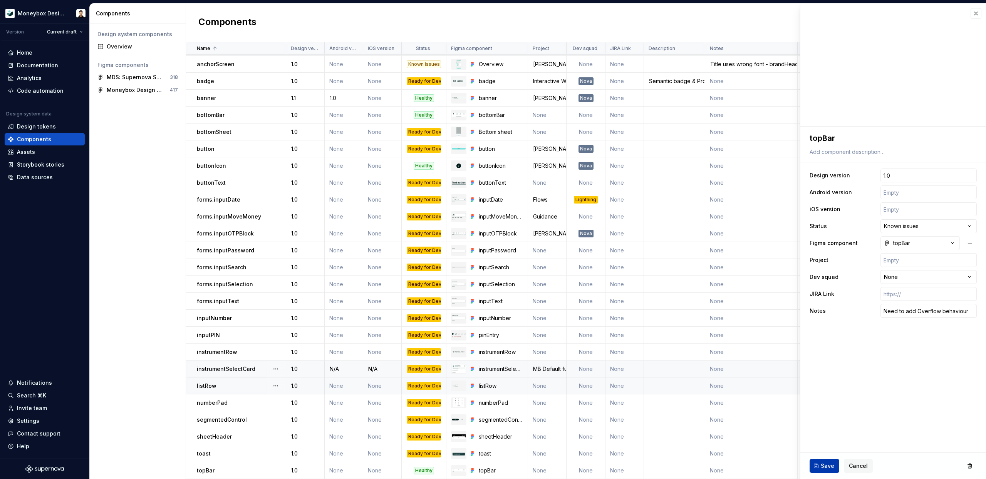
click at [824, 464] on span "Save" at bounding box center [826, 466] width 13 height 8
type textarea "*"
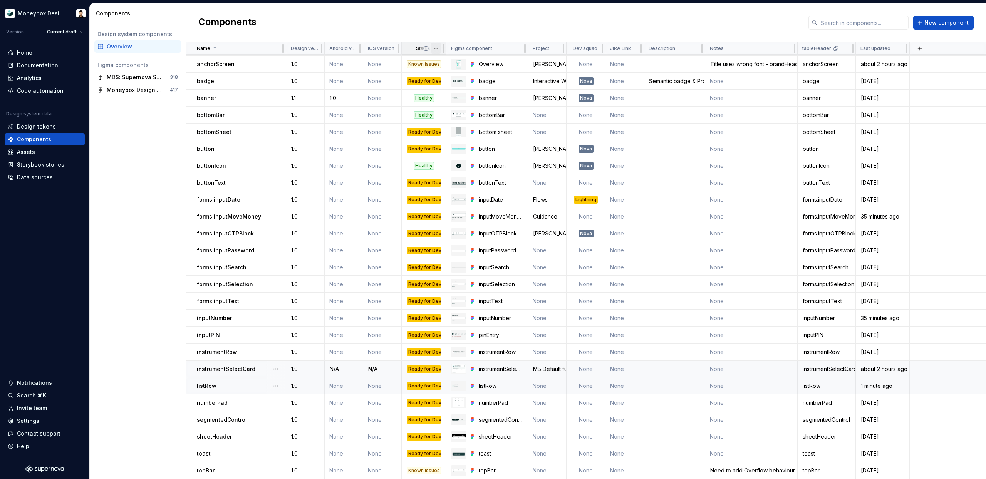
click at [437, 50] on html "Moneybox Design System Version Current draft Home Documentation Analytics Code …" at bounding box center [493, 239] width 986 height 479
click at [471, 65] on span "Edit property" at bounding box center [470, 64] width 50 height 8
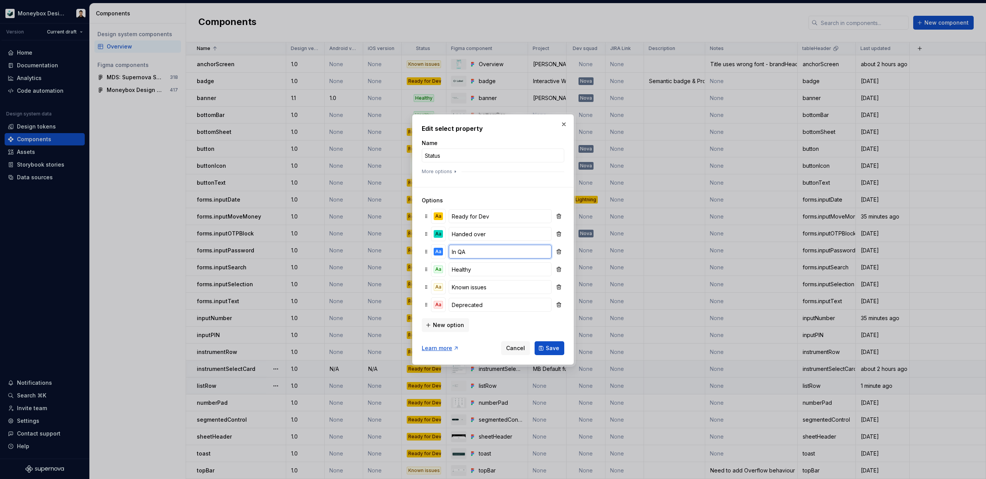
click at [481, 253] on input "In QA" at bounding box center [500, 252] width 103 height 14
click at [472, 233] on input "Handed over" at bounding box center [500, 234] width 103 height 14
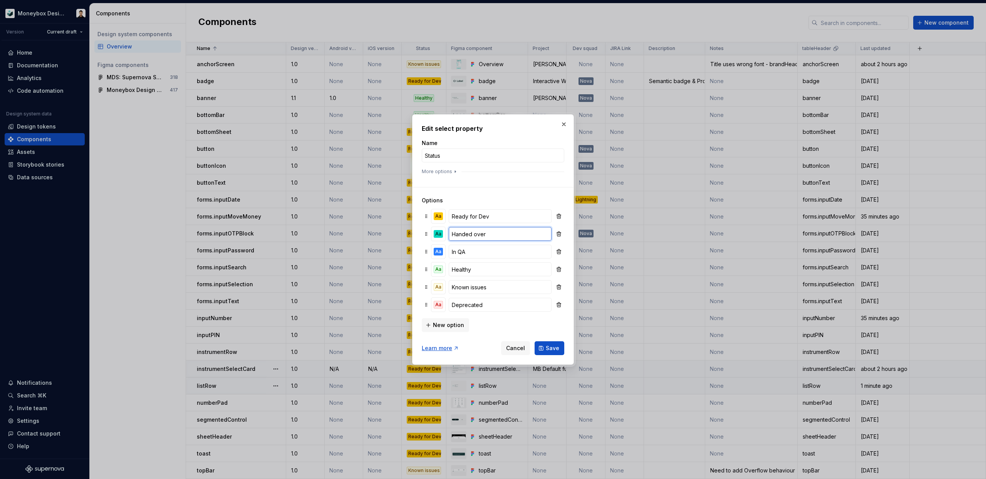
click at [472, 233] on input "Handed over" at bounding box center [500, 234] width 103 height 14
type input "In Dev"
click at [496, 216] on input "Ready for Dev" at bounding box center [500, 216] width 103 height 14
type input "Selected for development"
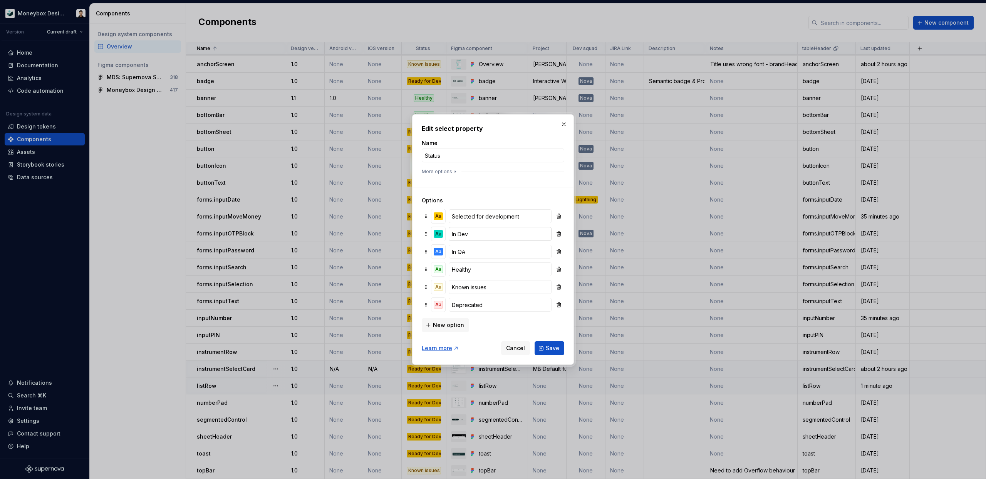
click at [463, 236] on input "In Dev" at bounding box center [500, 234] width 103 height 14
type input "In Progress"
click at [477, 253] on input "In QA" at bounding box center [500, 252] width 103 height 14
click at [470, 252] on input "Code review" at bounding box center [500, 252] width 103 height 14
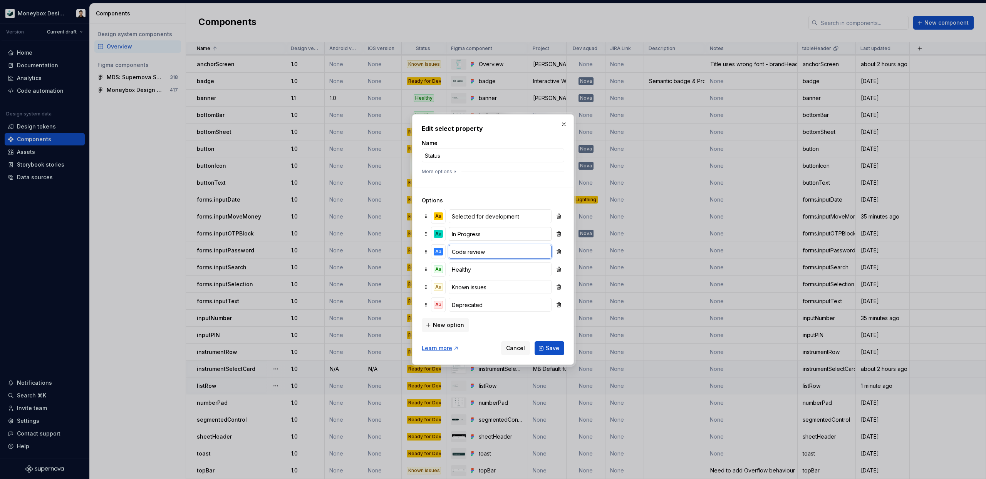
type input "Code review"
click at [461, 234] on input "In Progress" at bounding box center [500, 234] width 103 height 14
type input "In progress"
click at [502, 252] on input "Code review" at bounding box center [500, 252] width 103 height 14
click at [460, 328] on span "New option" at bounding box center [448, 325] width 31 height 8
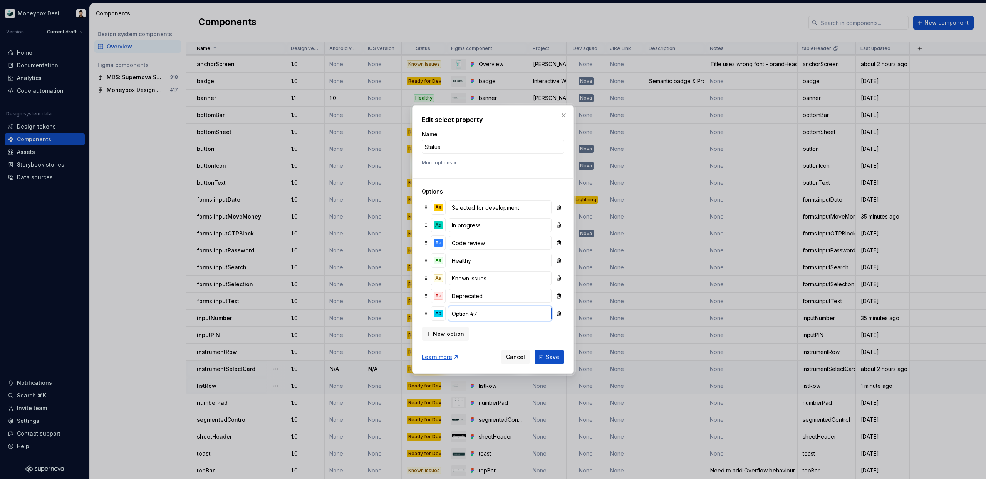
click at [481, 314] on input "Option #7" at bounding box center [500, 314] width 103 height 14
type input "Design review"
drag, startPoint x: 425, startPoint y: 313, endPoint x: 432, endPoint y: 255, distance: 58.5
click at [451, 333] on span "New option" at bounding box center [448, 334] width 31 height 8
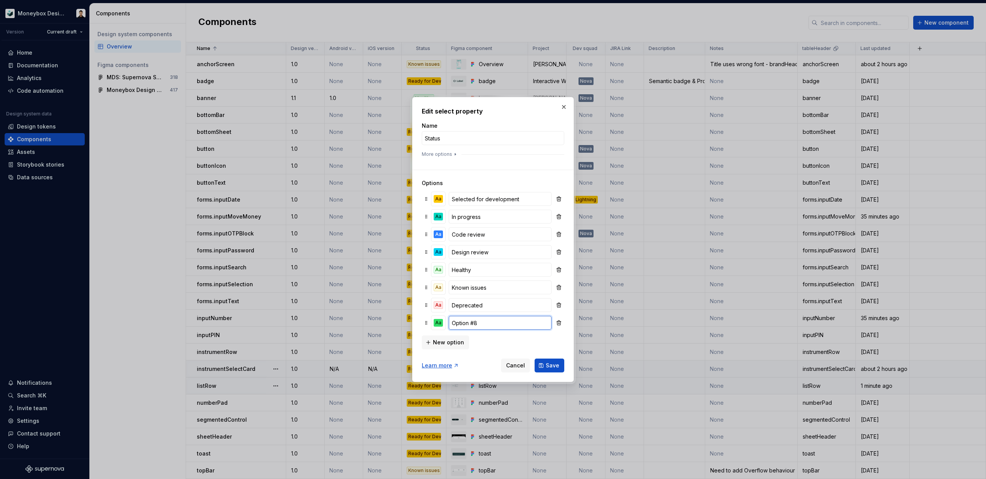
click at [487, 327] on input "Option #8" at bounding box center [500, 323] width 103 height 14
type input "Ready for QA"
click at [534, 359] on button "Save" at bounding box center [549, 366] width 30 height 14
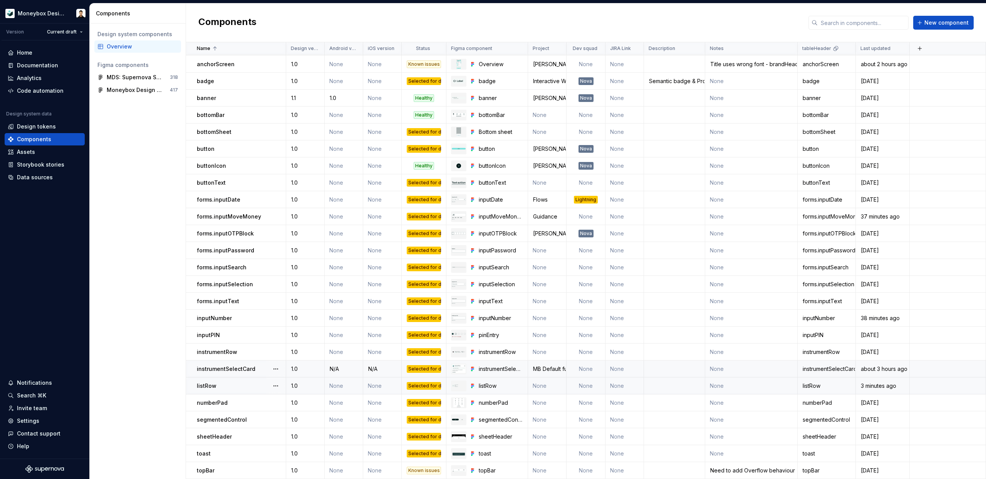
drag, startPoint x: 426, startPoint y: 322, endPoint x: 427, endPoint y: 318, distance: 4.0
click at [437, 49] on html "Moneybox Design System Version Current draft Home Documentation Analytics Code …" at bounding box center [493, 239] width 986 height 479
click at [464, 65] on span "Edit property" at bounding box center [470, 64] width 50 height 8
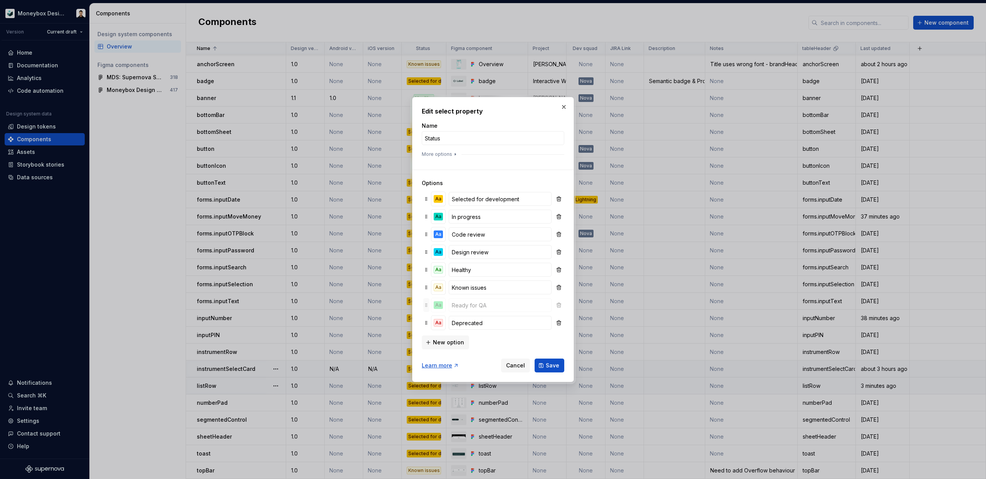
drag, startPoint x: 428, startPoint y: 325, endPoint x: 447, endPoint y: 259, distance: 68.5
drag, startPoint x: 426, startPoint y: 305, endPoint x: 450, endPoint y: 277, distance: 36.9
click at [455, 336] on button "New option" at bounding box center [445, 343] width 47 height 14
click at [487, 322] on input "Option #9" at bounding box center [500, 322] width 103 height 14
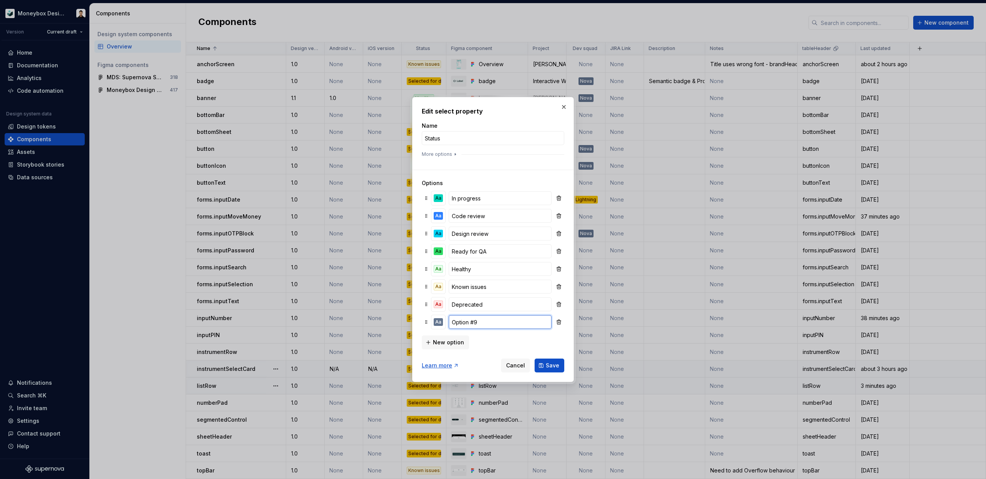
click at [487, 322] on input "Option #9" at bounding box center [500, 322] width 103 height 14
type input "In QA"
click at [488, 351] on form "Name Status More options Options Aa Selected for development Aa In progress Aa …" at bounding box center [493, 247] width 142 height 251
drag, startPoint x: 425, startPoint y: 324, endPoint x: 435, endPoint y: 276, distance: 49.2
drag, startPoint x: 426, startPoint y: 306, endPoint x: 445, endPoint y: 276, distance: 35.7
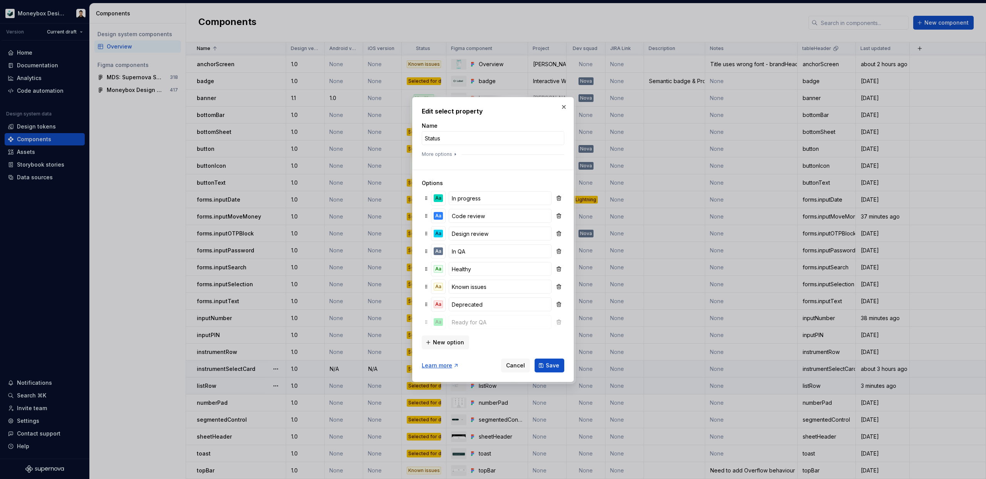
drag, startPoint x: 429, startPoint y: 270, endPoint x: 434, endPoint y: 253, distance: 17.7
drag, startPoint x: 428, startPoint y: 323, endPoint x: 440, endPoint y: 300, distance: 26.0
drag, startPoint x: 423, startPoint y: 319, endPoint x: 436, endPoint y: 320, distance: 13.1
click at [446, 343] on span "New option" at bounding box center [448, 343] width 31 height 8
click at [477, 347] on div "New option" at bounding box center [493, 341] width 142 height 15
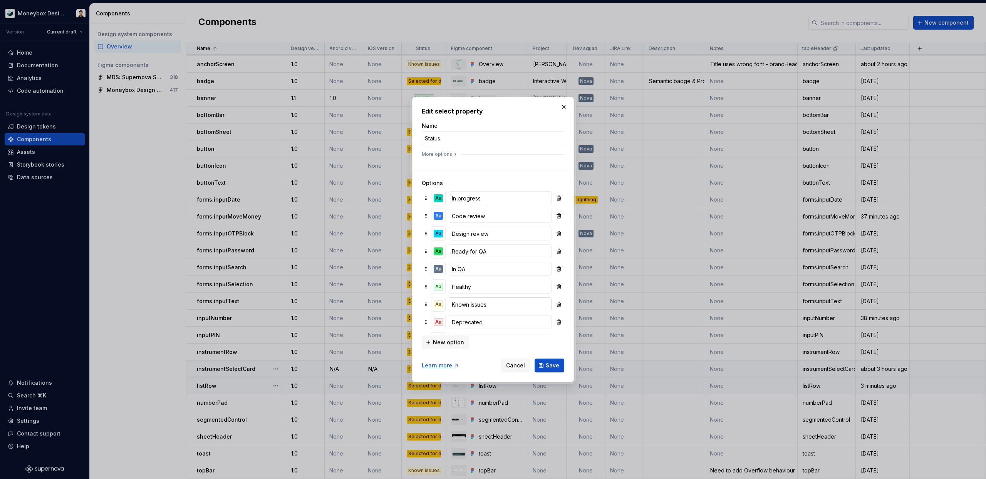
scroll to position [36, 0]
click at [495, 323] on input "Option #10" at bounding box center [500, 322] width 103 height 14
type input "Accessibility done"
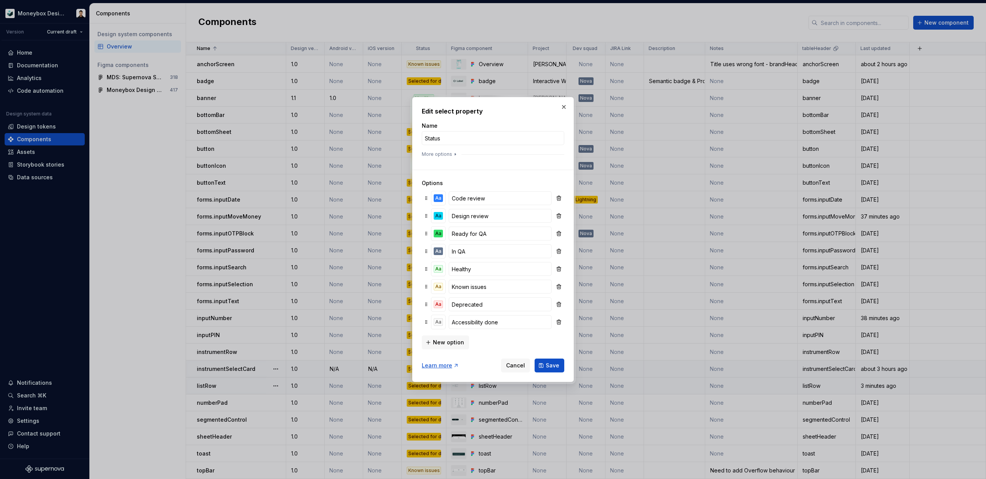
click at [483, 347] on div "New option" at bounding box center [493, 341] width 142 height 15
click at [495, 240] on input "Accessibility done" at bounding box center [500, 239] width 103 height 14
type input "Accessibility review"
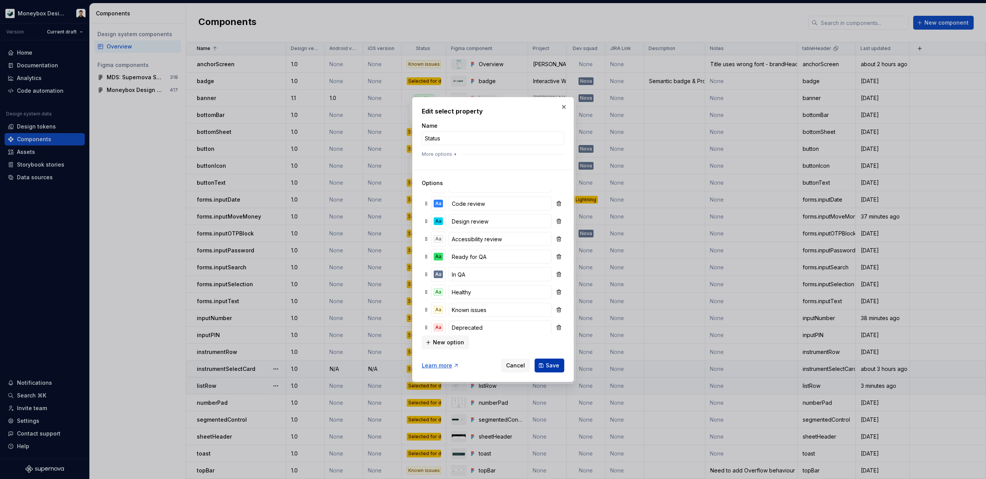
click at [549, 364] on span "Save" at bounding box center [552, 366] width 13 height 8
